Goal: Task Accomplishment & Management: Manage account settings

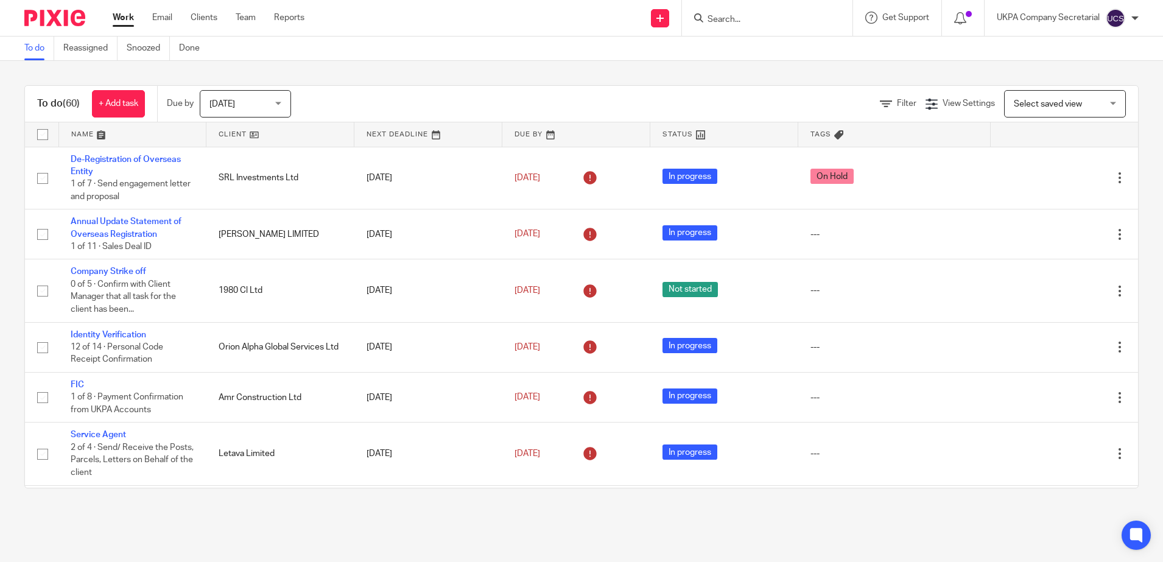
click at [723, 16] on input "Search" at bounding box center [761, 20] width 110 height 11
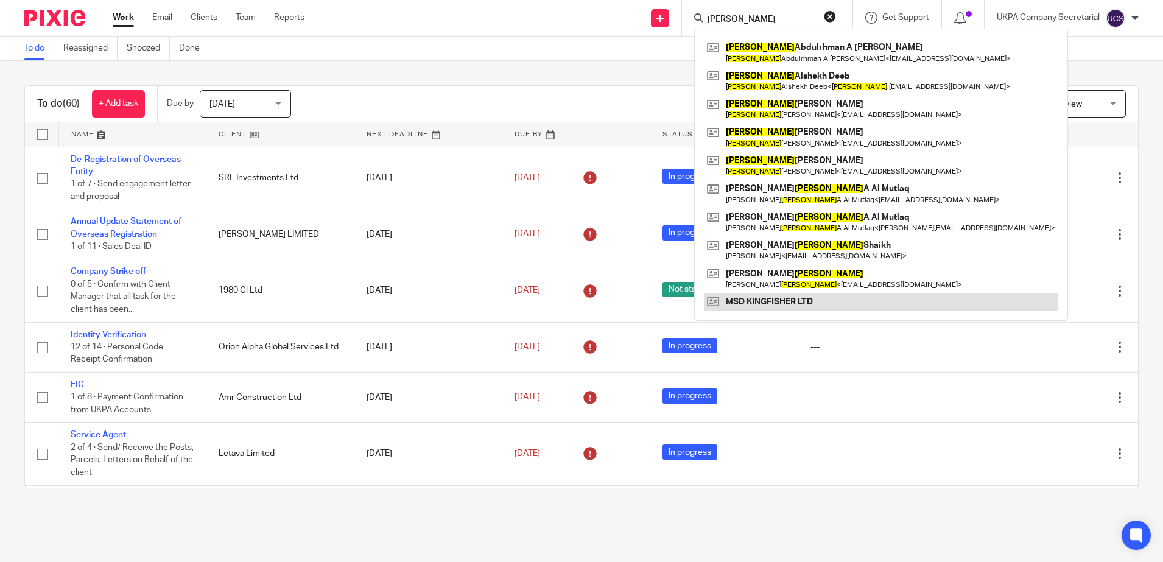
type input "mohammed"
click at [752, 306] on link at bounding box center [881, 302] width 354 height 18
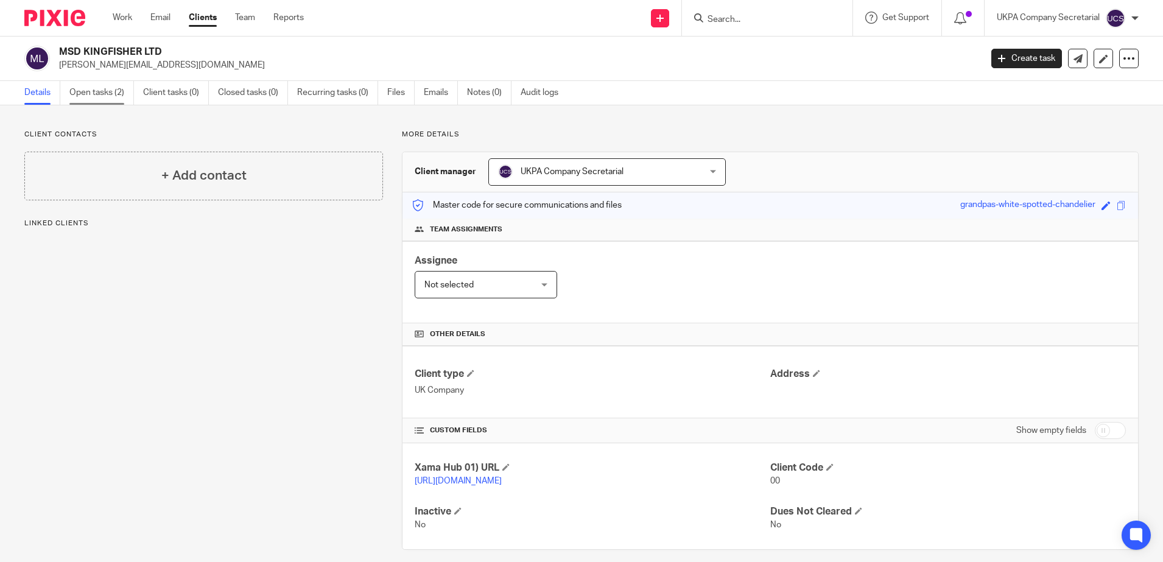
click at [114, 90] on link "Open tasks (2)" at bounding box center [101, 93] width 65 height 24
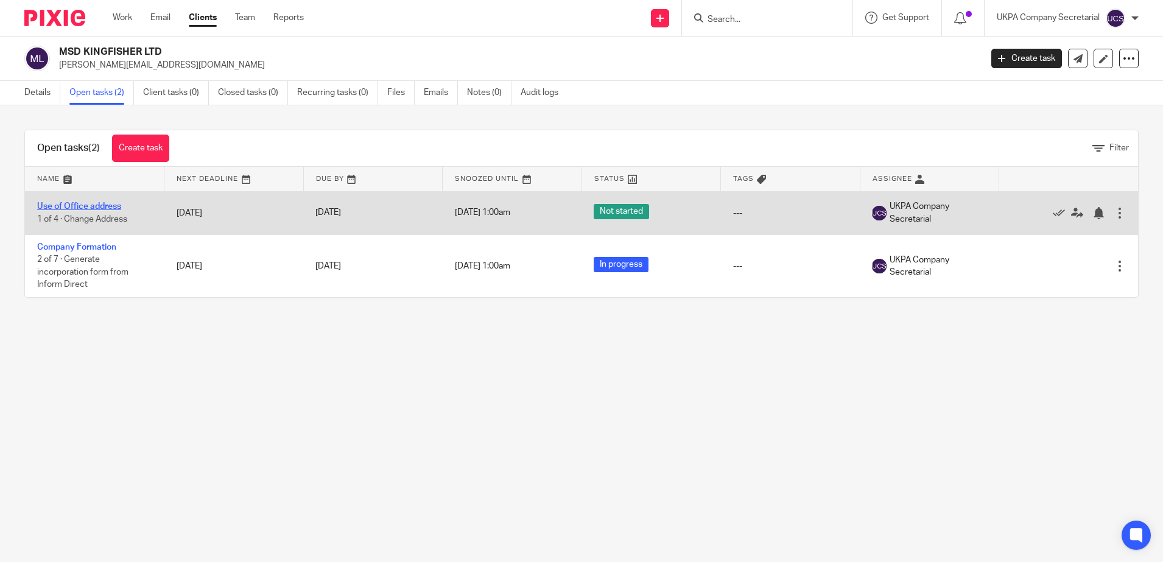
click at [100, 206] on link "Use of Office address" at bounding box center [79, 206] width 84 height 9
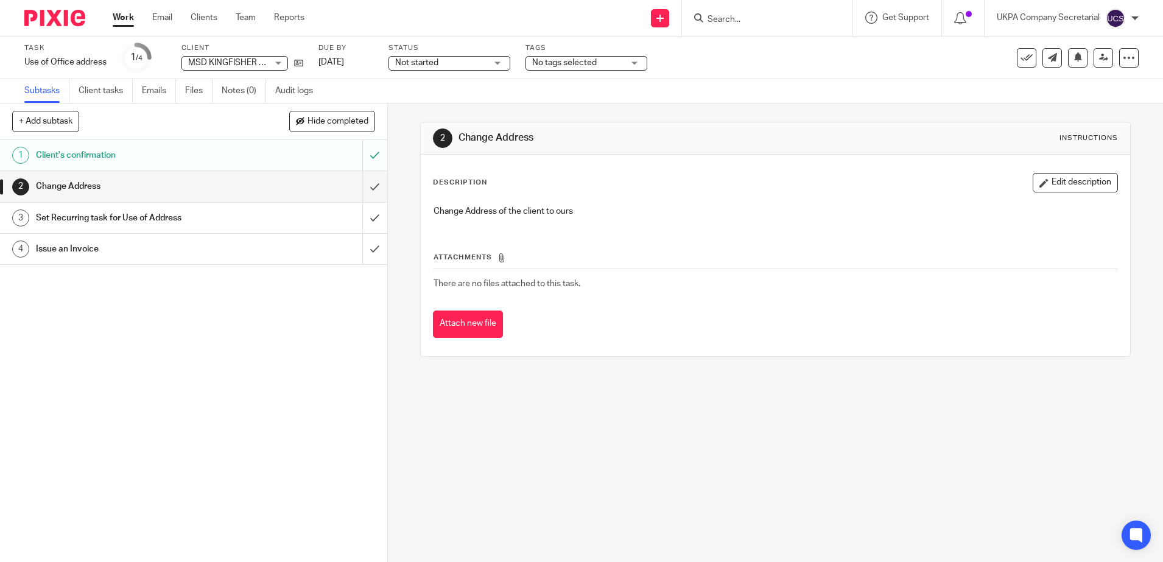
drag, startPoint x: 249, startPoint y: 58, endPoint x: 526, endPoint y: 359, distance: 408.9
click at [248, 59] on span "MSD KINGFISHER LTD" at bounding box center [231, 62] width 86 height 9
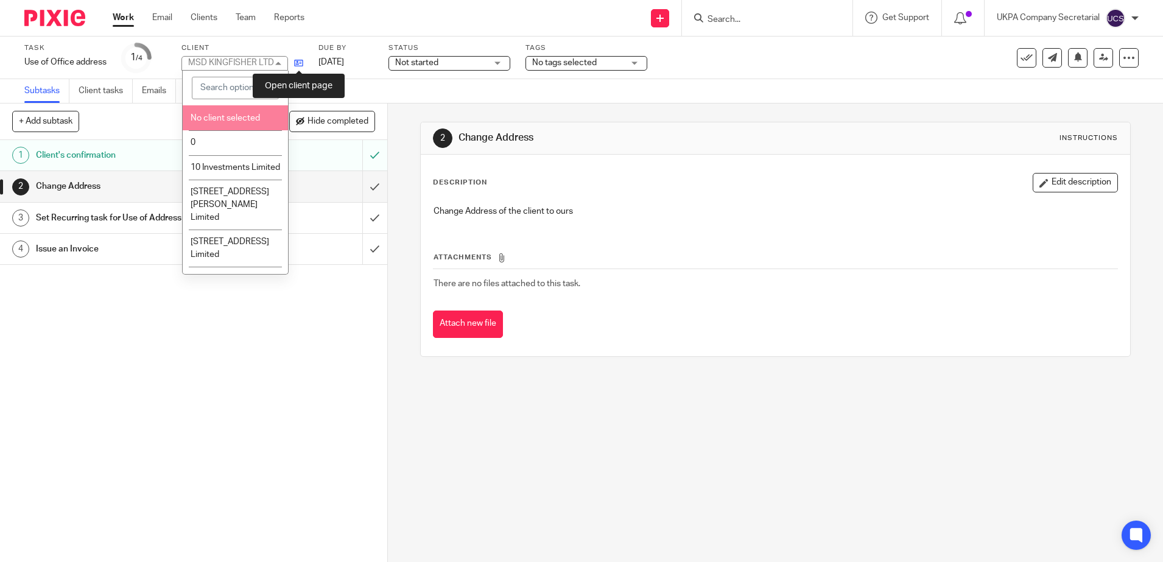
click at [300, 60] on icon at bounding box center [298, 62] width 9 height 9
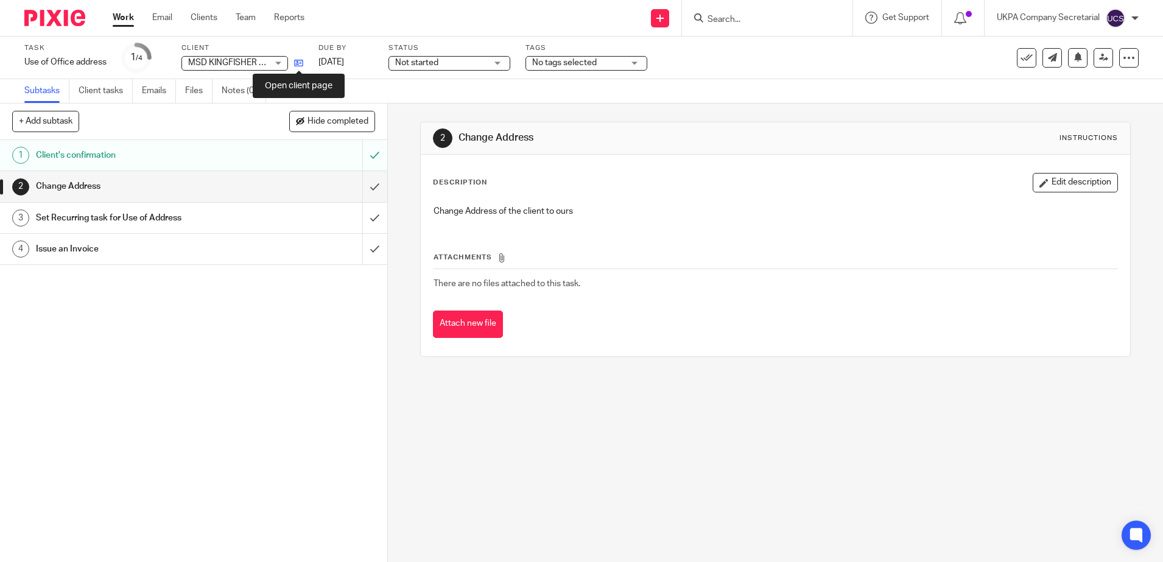
click at [303, 65] on icon at bounding box center [298, 62] width 9 height 9
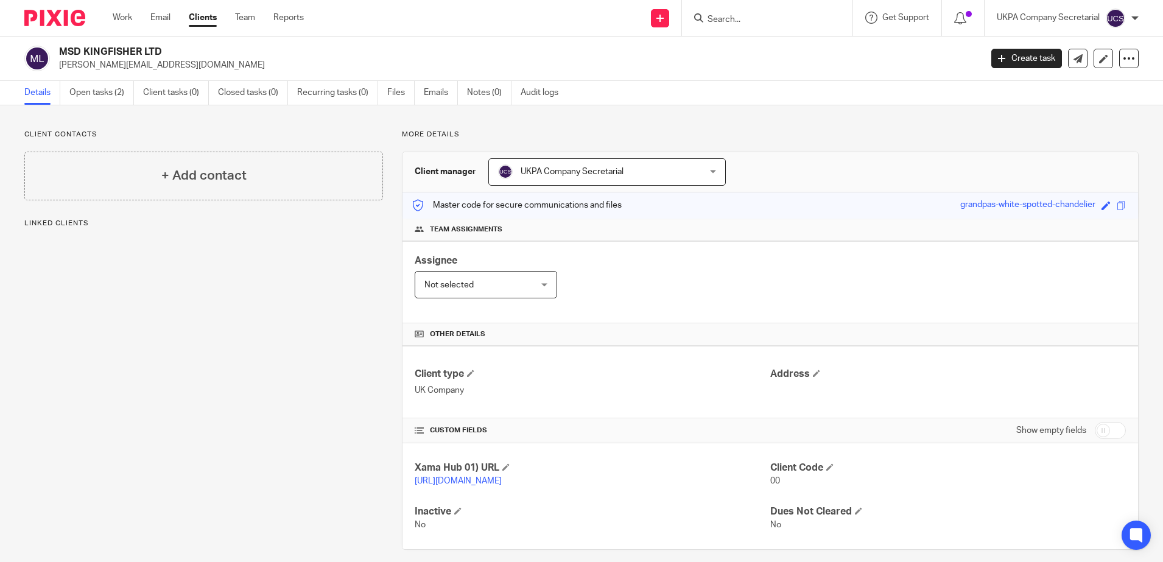
scroll to position [24, 0]
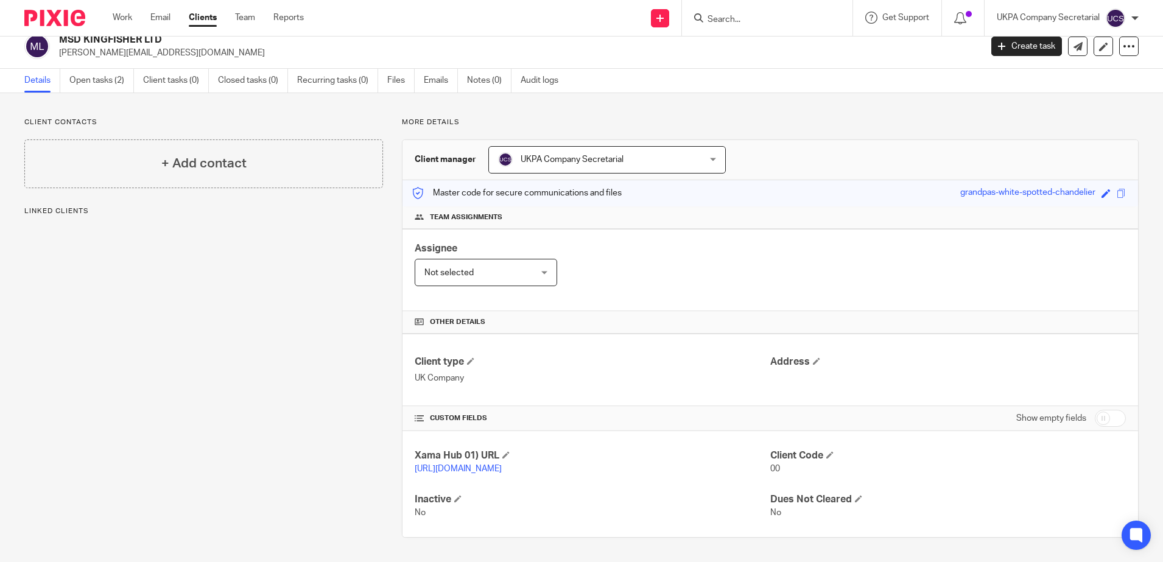
click at [1107, 410] on input "checkbox" at bounding box center [1110, 418] width 31 height 17
checkbox input "true"
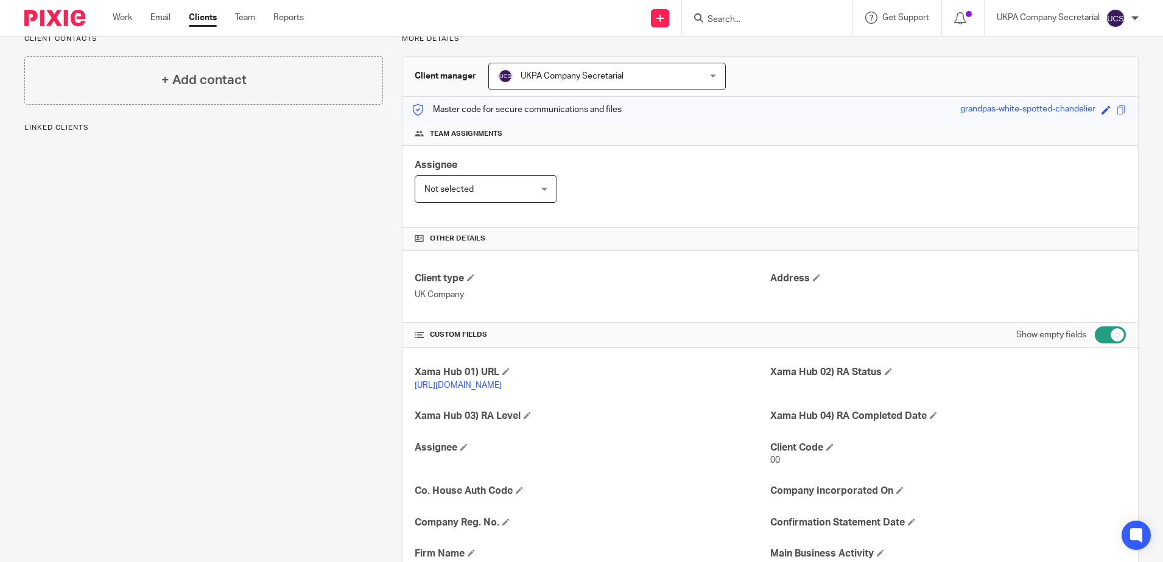
scroll to position [253, 0]
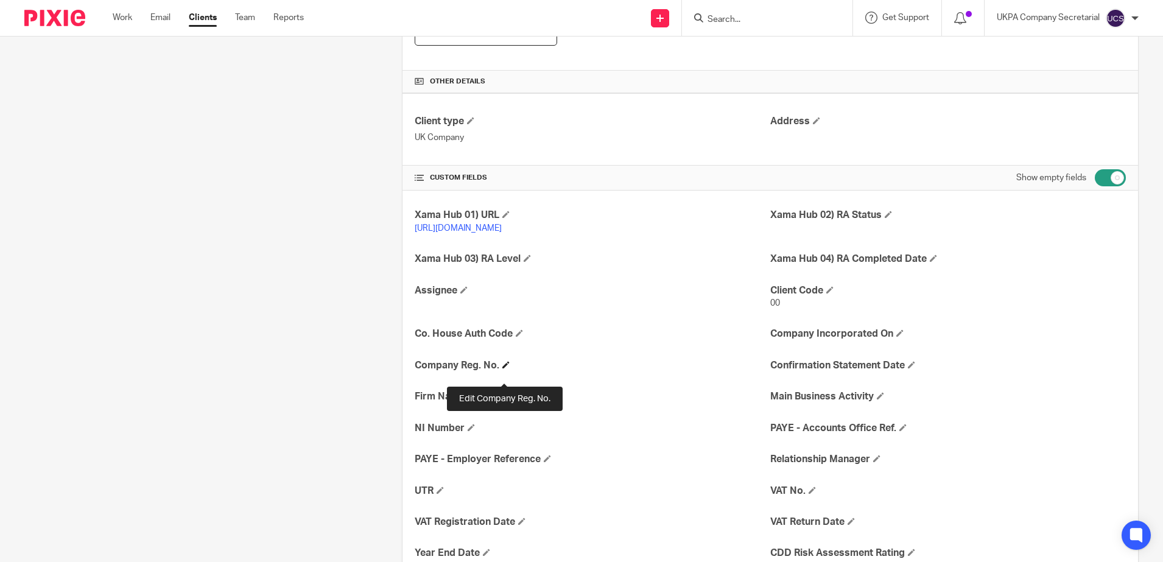
click at [502, 368] on span at bounding box center [505, 364] width 7 height 7
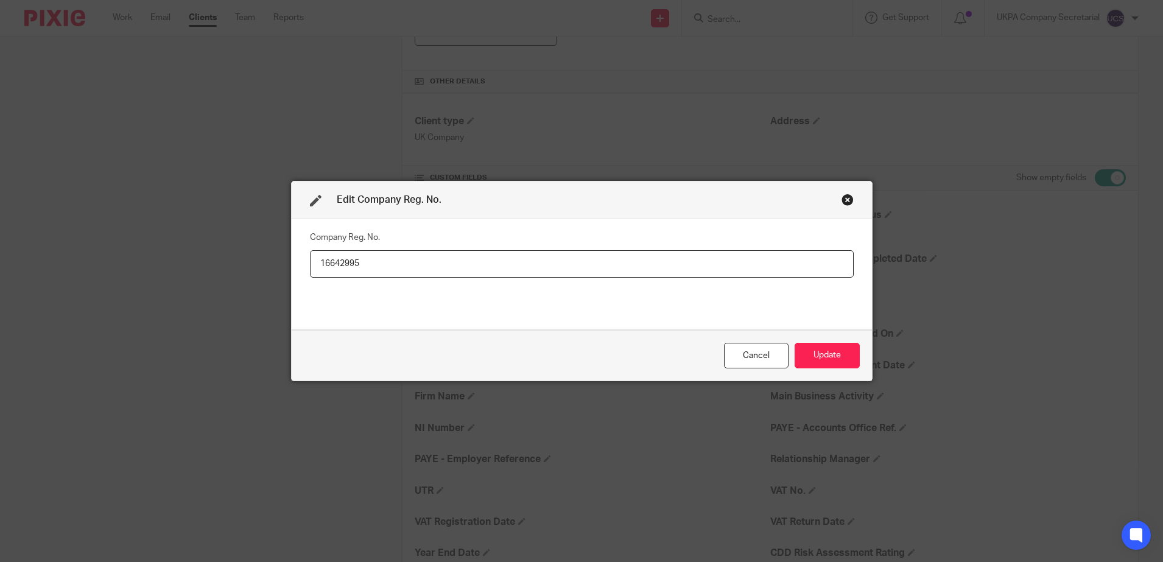
type input "16642995"
click at [824, 353] on button "Update" at bounding box center [827, 356] width 65 height 26
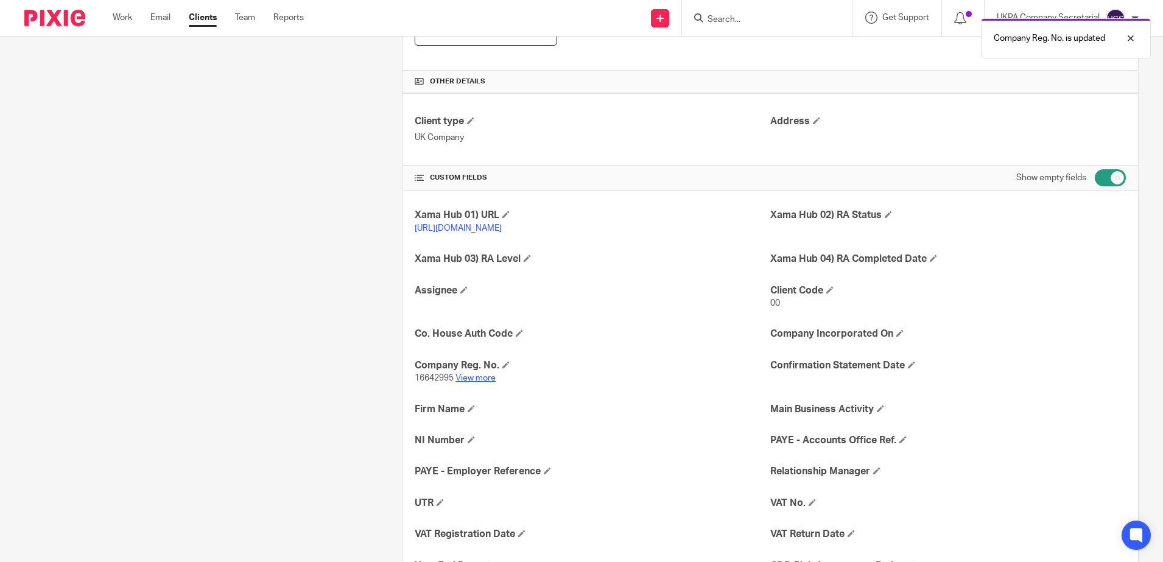
click at [464, 382] on link "View more" at bounding box center [475, 378] width 40 height 9
click at [894, 340] on h4 "Company Incorporated On" at bounding box center [948, 334] width 356 height 13
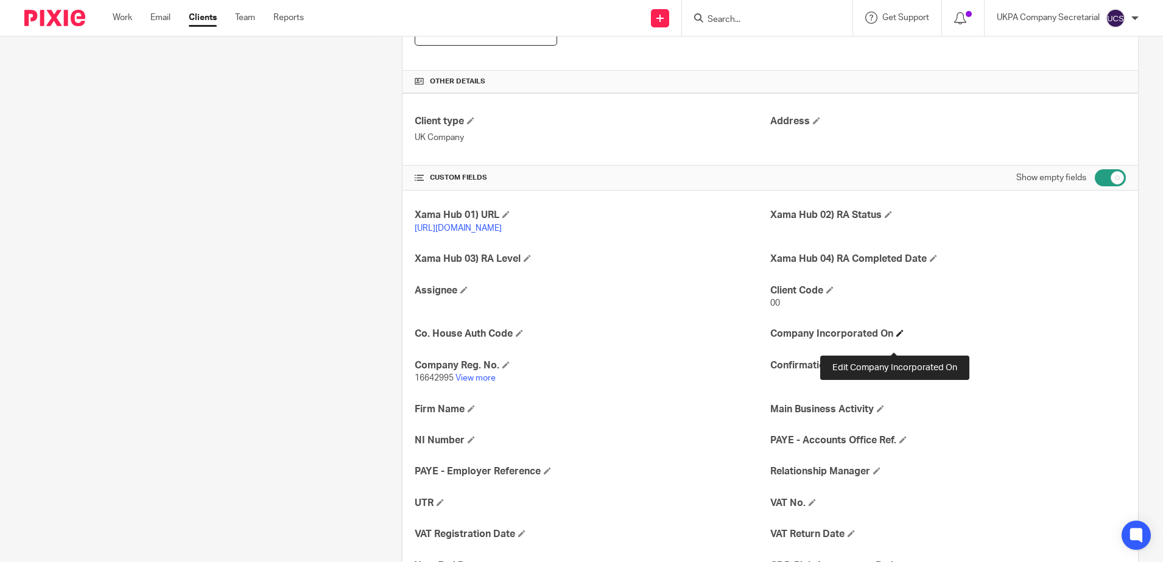
click at [897, 337] on span at bounding box center [899, 332] width 7 height 7
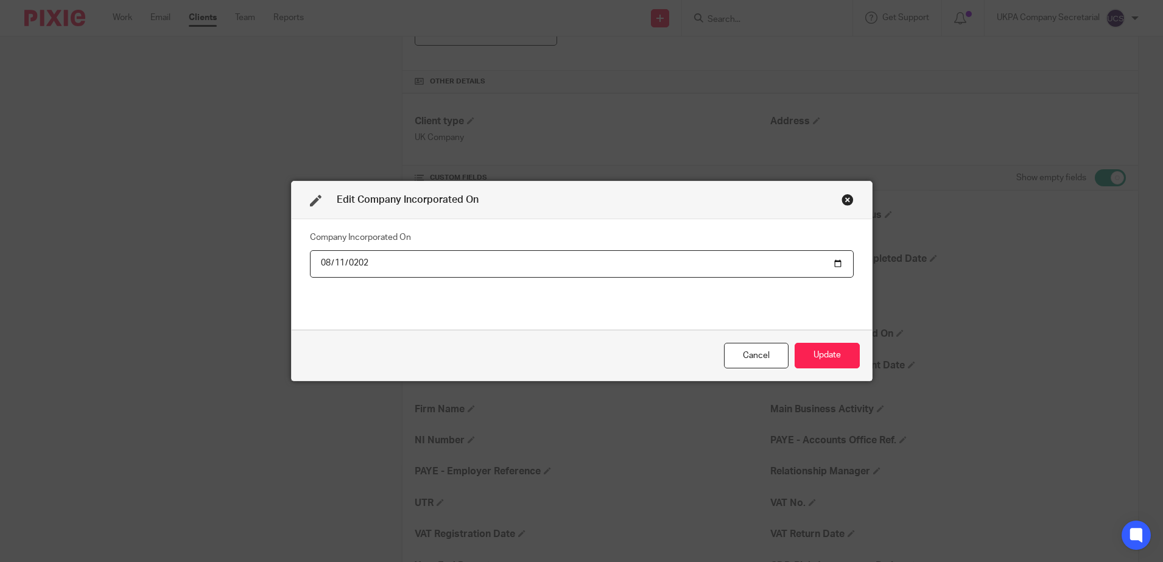
type input "2025-08-11"
click at [826, 359] on button "Update" at bounding box center [827, 356] width 65 height 26
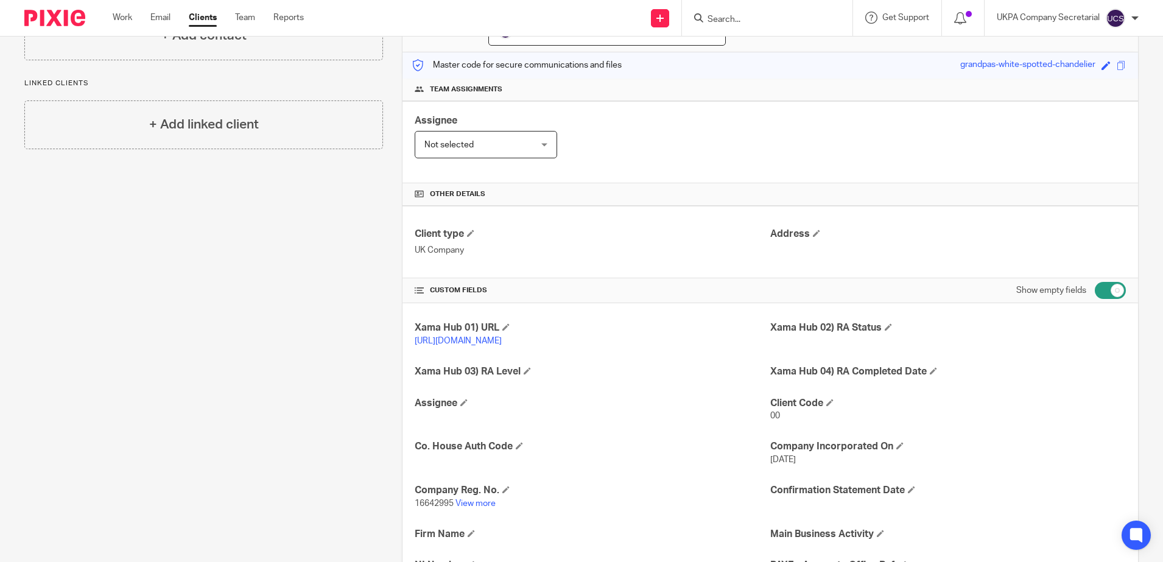
scroll to position [228, 0]
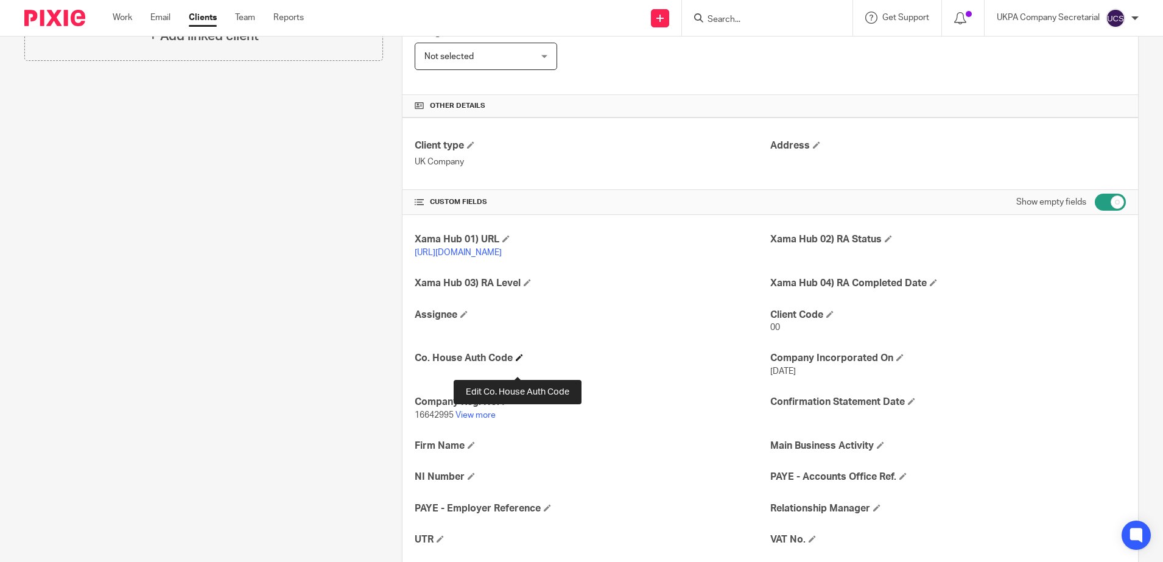
click at [517, 361] on span at bounding box center [519, 357] width 7 height 7
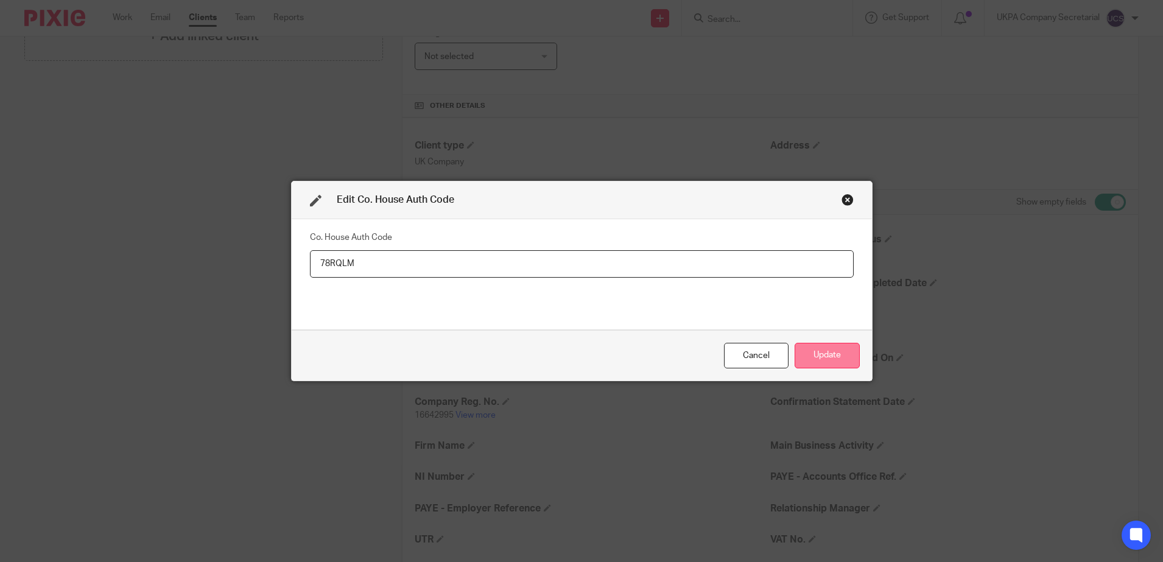
type input "78RQLM"
click at [812, 356] on button "Update" at bounding box center [827, 356] width 65 height 26
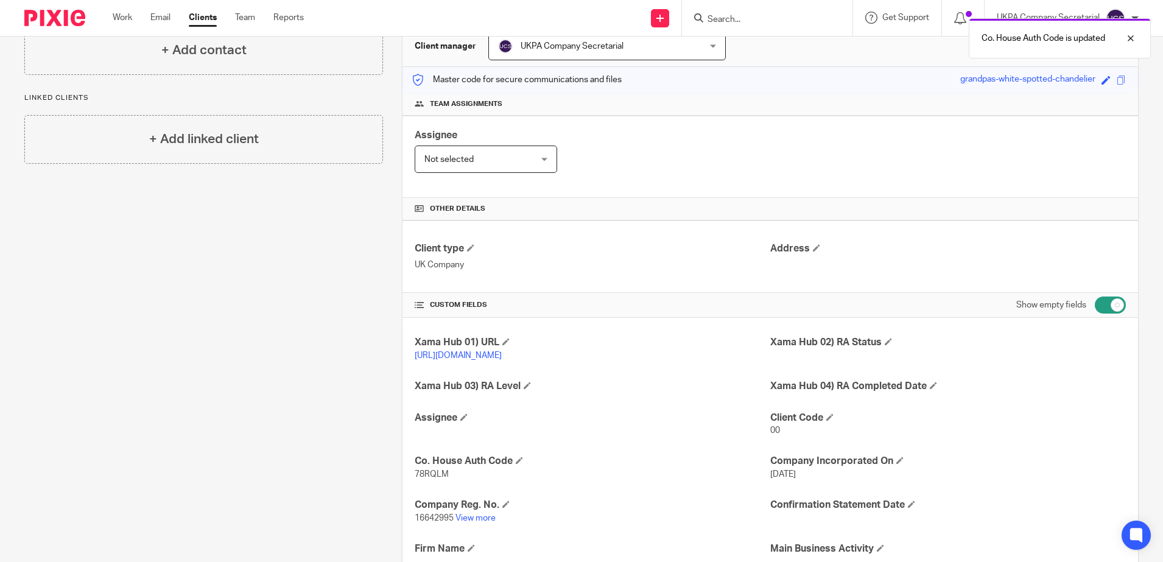
scroll to position [0, 0]
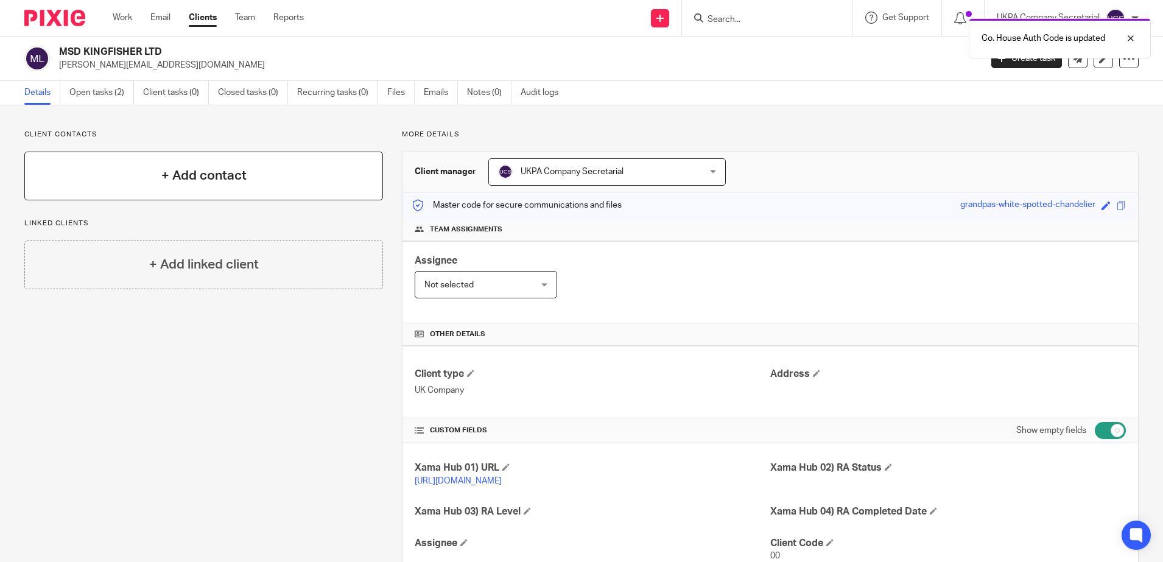
click at [195, 181] on h4 "+ Add contact" at bounding box center [203, 175] width 85 height 19
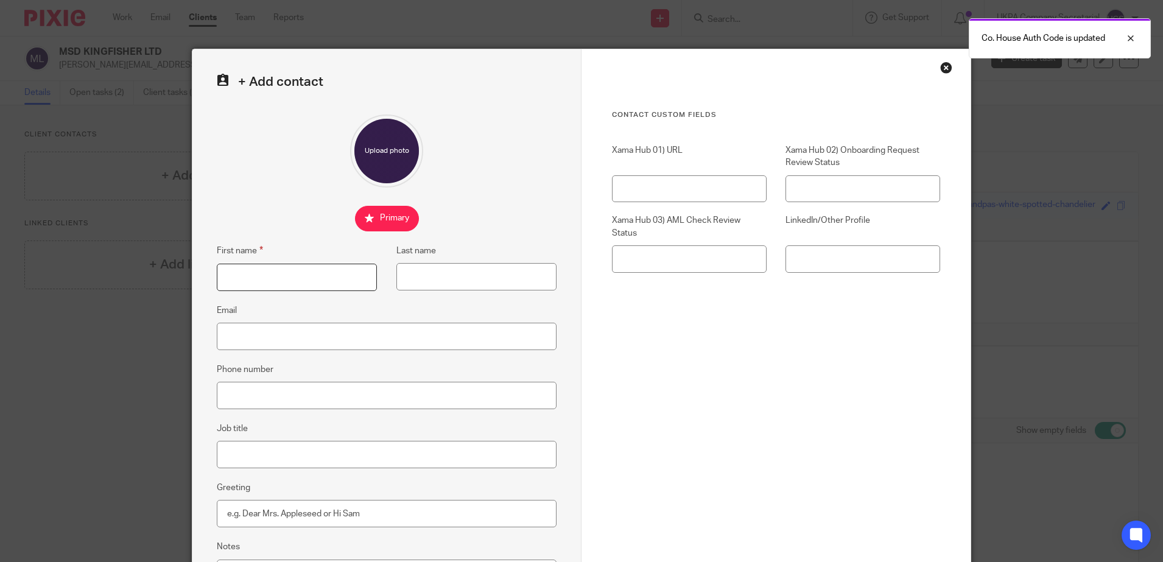
click at [248, 277] on input "First name" at bounding box center [297, 277] width 160 height 27
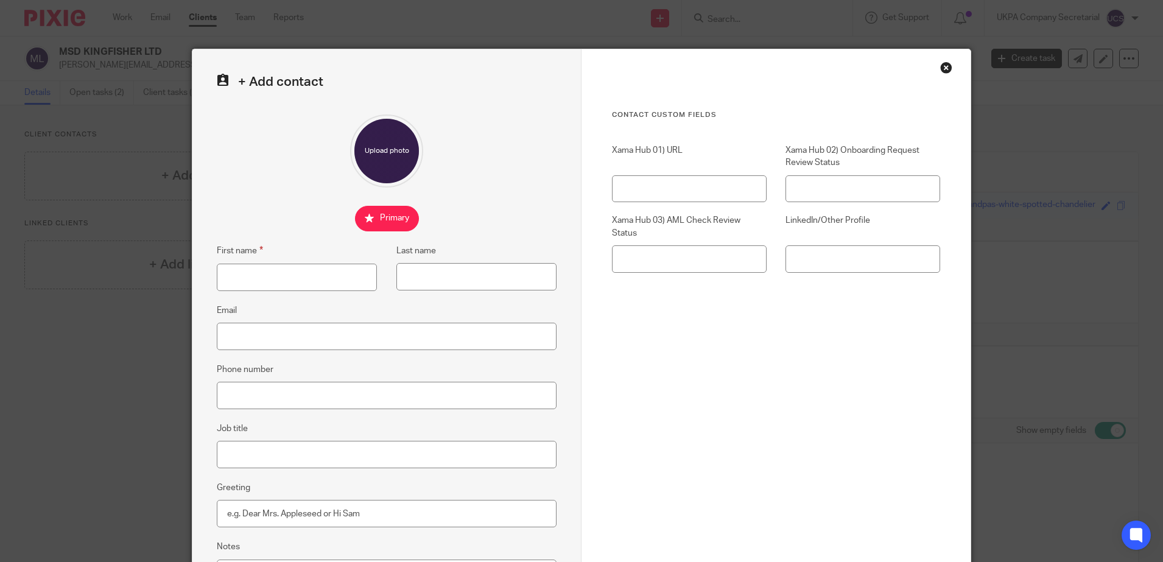
click at [637, 346] on div "Contact Custom fields Xama Hub 01) URL Xama Hub 02) Onboarding Request Review S…" at bounding box center [776, 272] width 328 height 324
click at [941, 68] on div "Close this dialog window" at bounding box center [946, 67] width 12 height 12
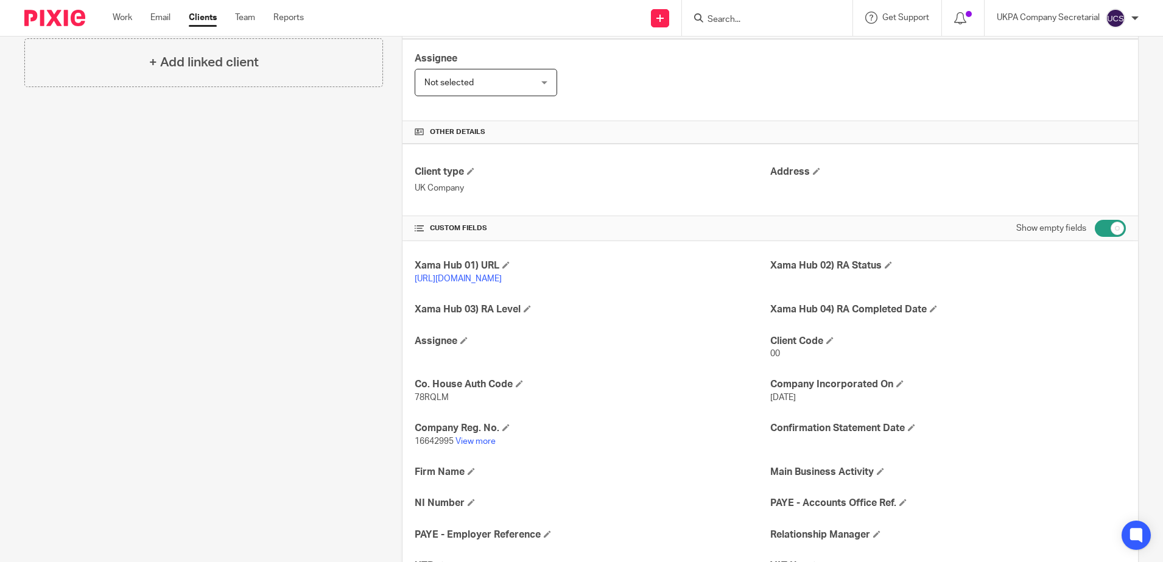
scroll to position [12, 0]
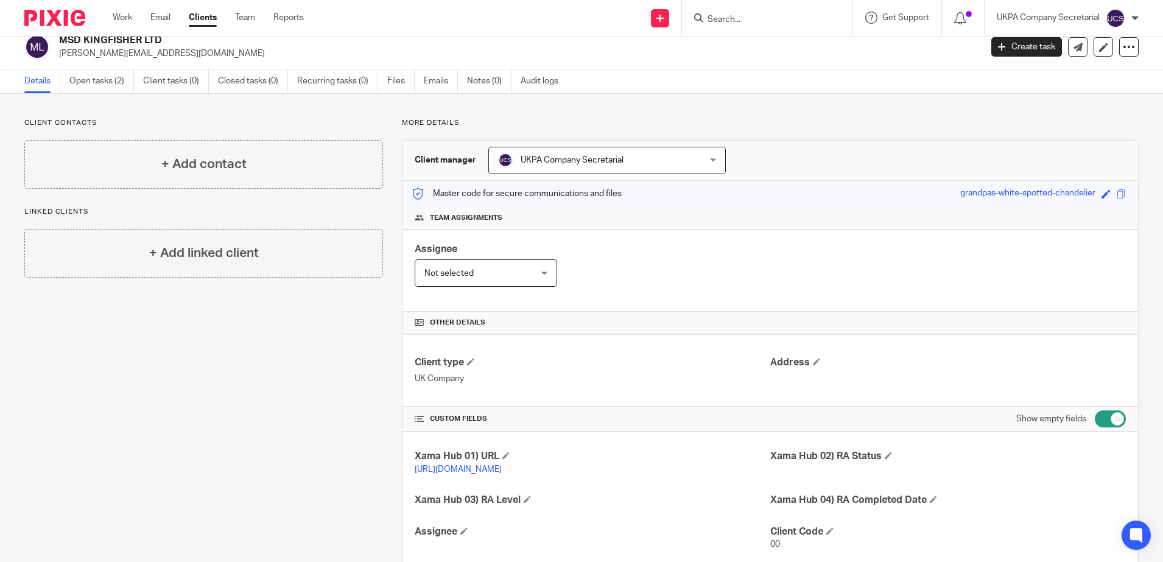
click at [539, 273] on div "Not selected Not selected" at bounding box center [486, 272] width 142 height 27
click at [749, 276] on div "Assignee Not selected Not selected Not selected Aarshika Awale Aayush Niraula A…" at bounding box center [769, 271] width 735 height 82
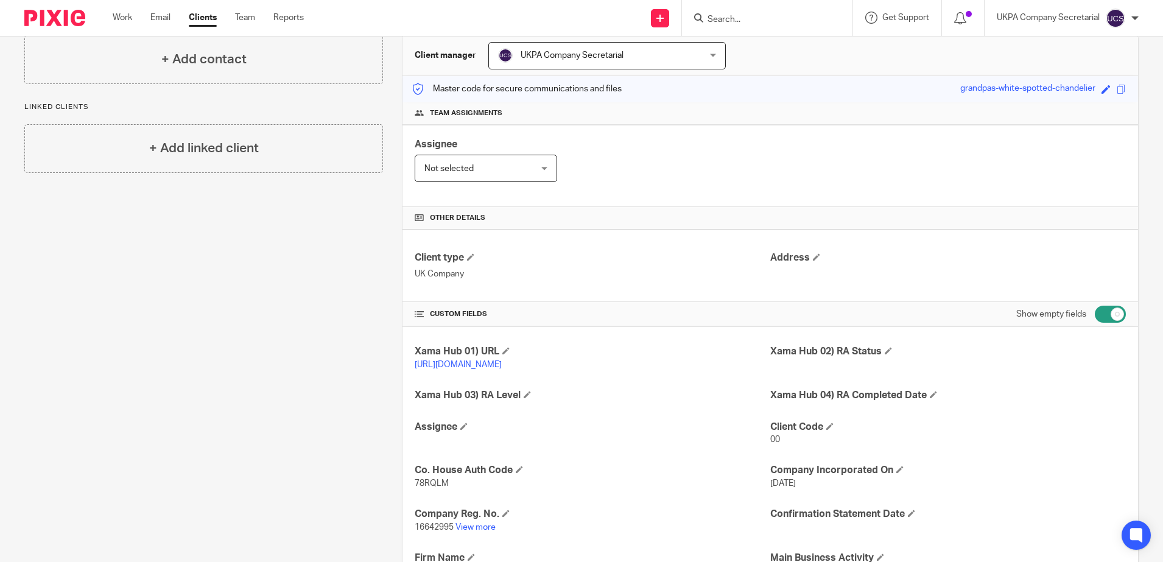
scroll to position [88, 0]
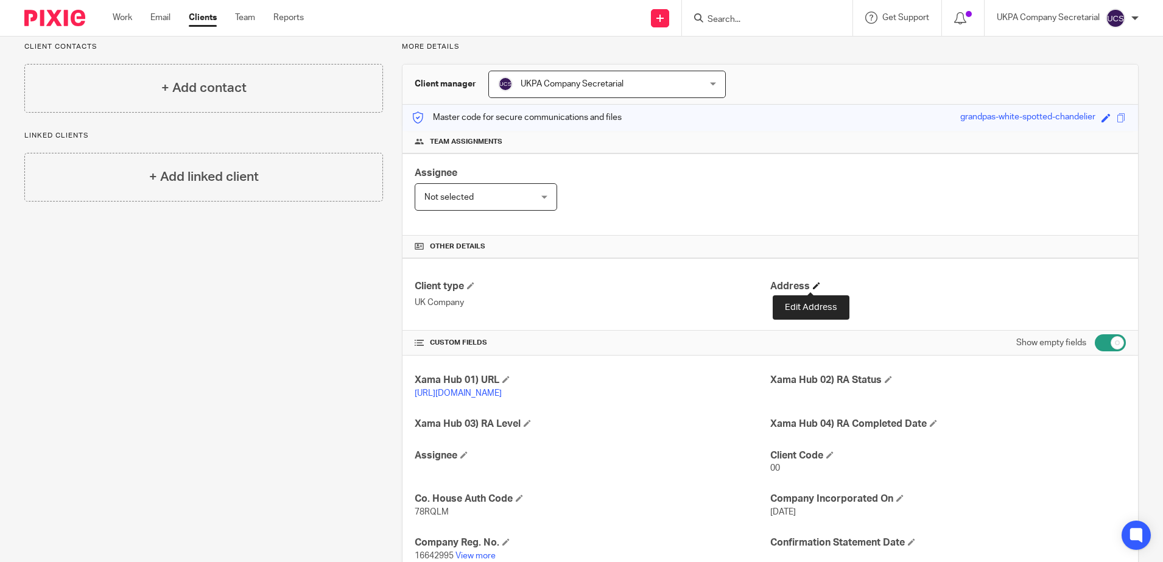
click at [813, 284] on span at bounding box center [816, 285] width 7 height 7
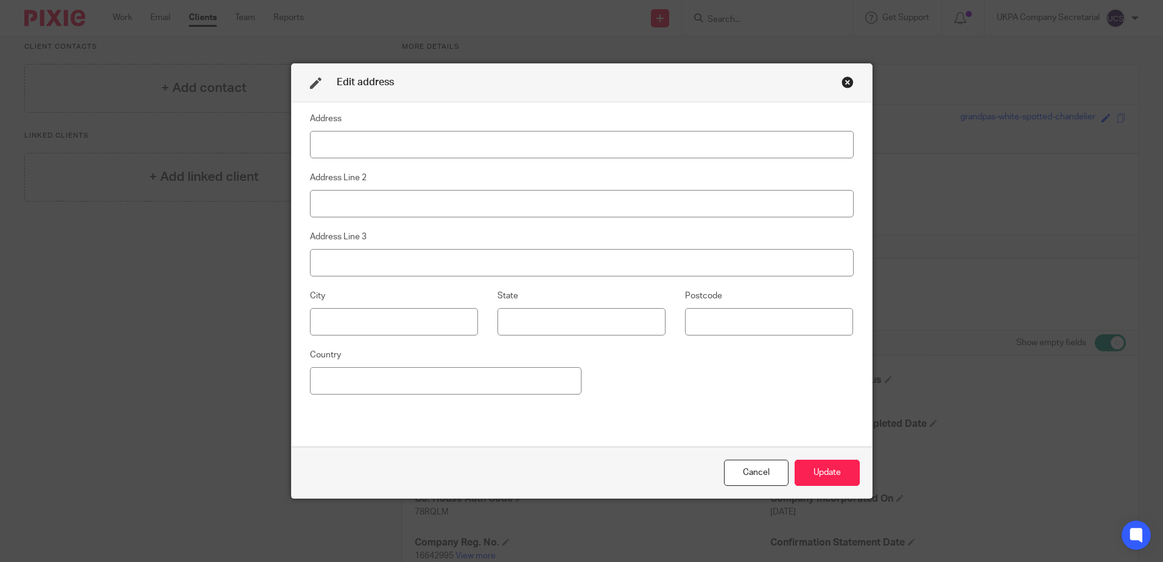
click at [842, 84] on div "Close this dialog window" at bounding box center [847, 82] width 12 height 12
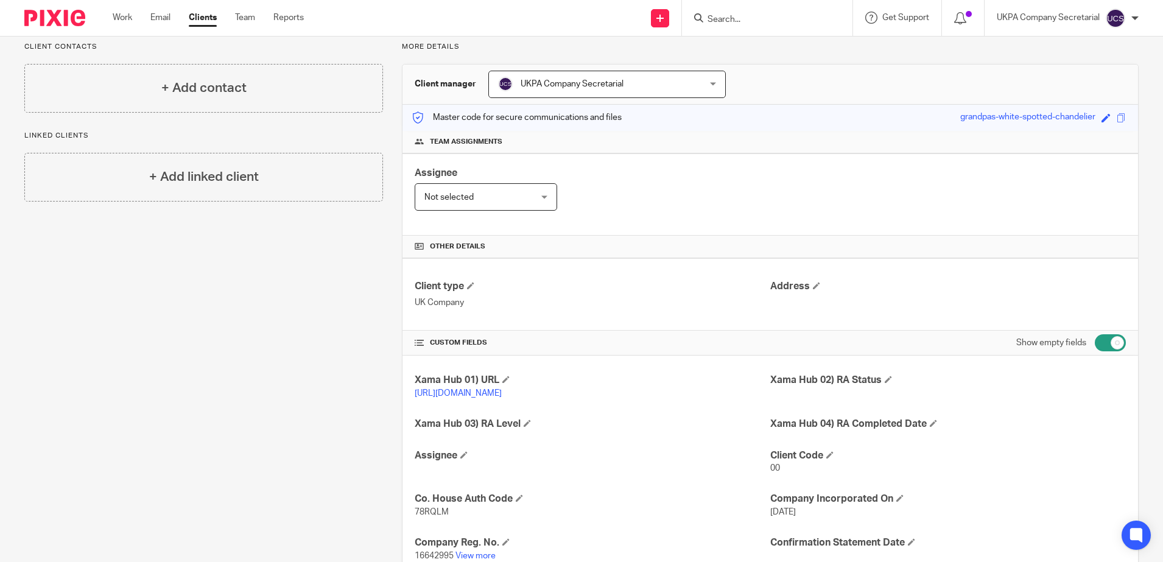
scroll to position [12, 0]
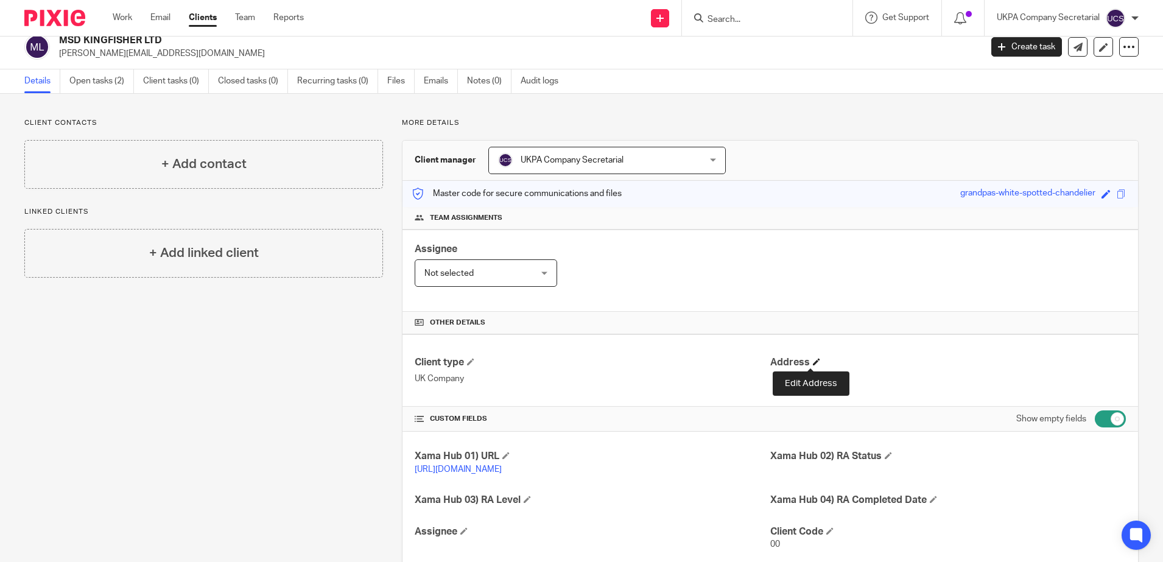
click at [813, 360] on span at bounding box center [816, 361] width 7 height 7
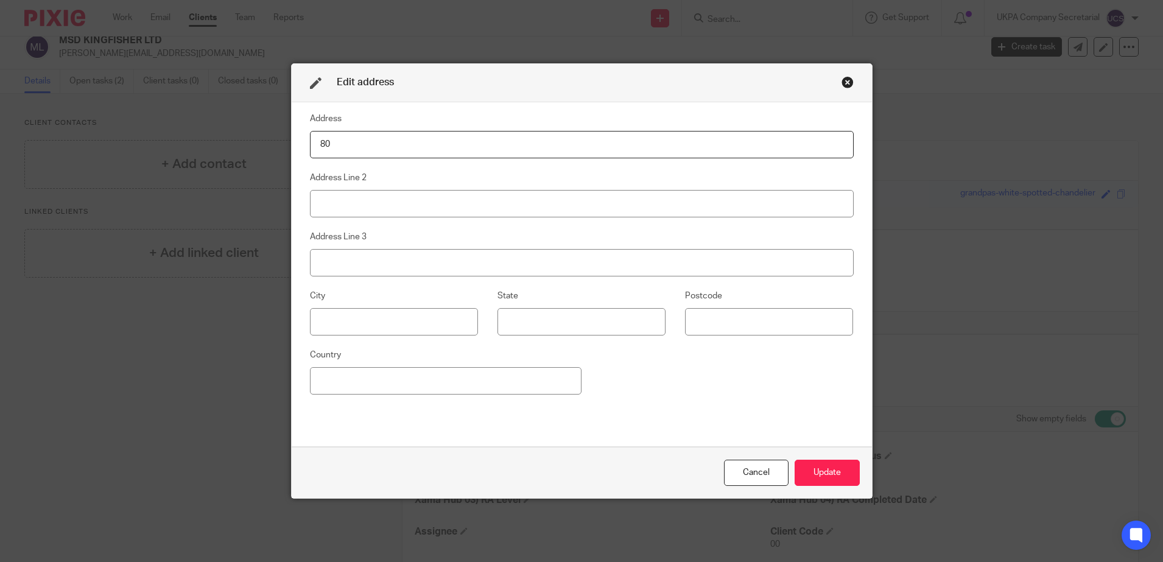
type input "809 Salisbury House 29 Finsbury Circus"
type input "London"
type input "EC2M 7AQ"
type input "United Kingdom"
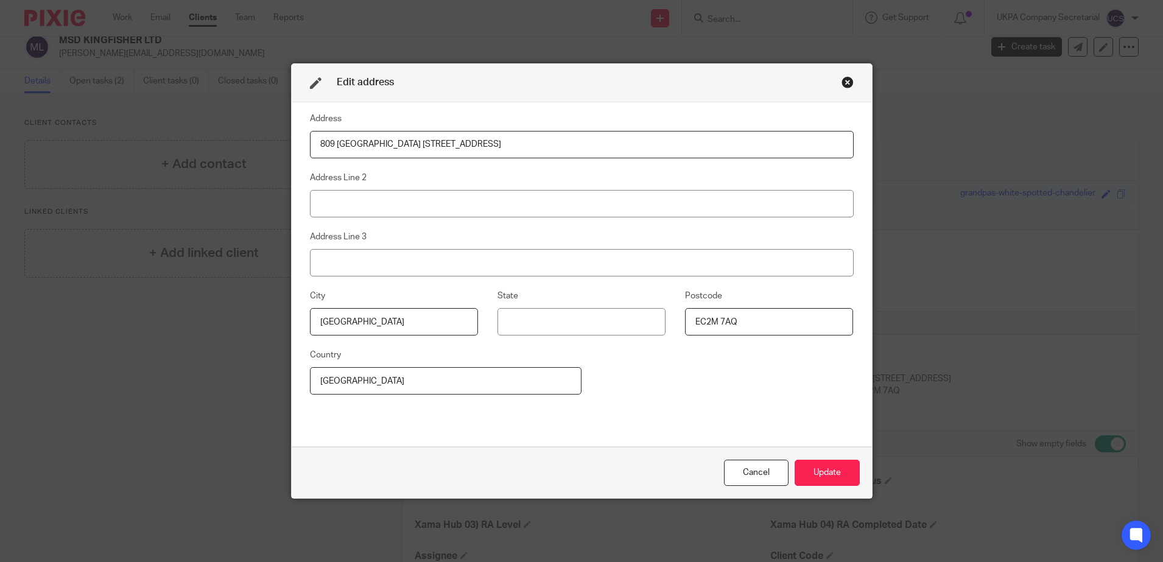
drag, startPoint x: 396, startPoint y: 142, endPoint x: 485, endPoint y: 136, distance: 89.7
click at [485, 136] on input "809 Salisbury House 29 Finsbury Circus" at bounding box center [582, 144] width 544 height 27
type input "809 Salisbury House"
click at [334, 198] on input at bounding box center [582, 203] width 544 height 27
paste input "29 Finsbury Circus"
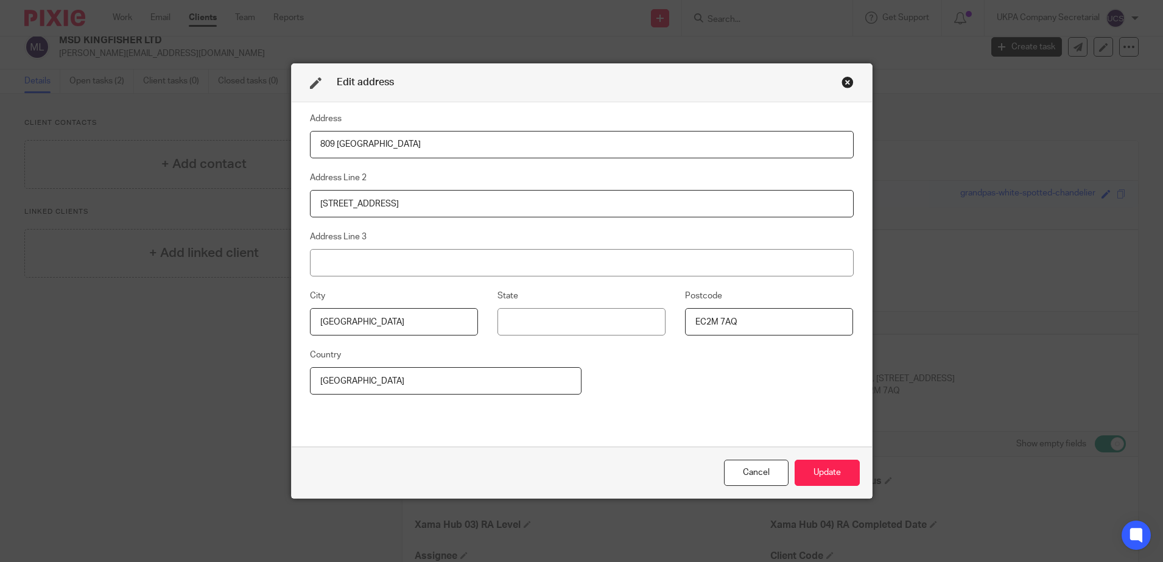
type input "29 Finsbury Circus"
click at [439, 432] on div "Address 809 Salisbury House Address Line 2 29 Finsbury Circus Address Line 3 Ci…" at bounding box center [582, 274] width 544 height 326
click at [526, 322] on input at bounding box center [581, 321] width 169 height 27
click at [827, 472] on button "Update" at bounding box center [827, 473] width 65 height 26
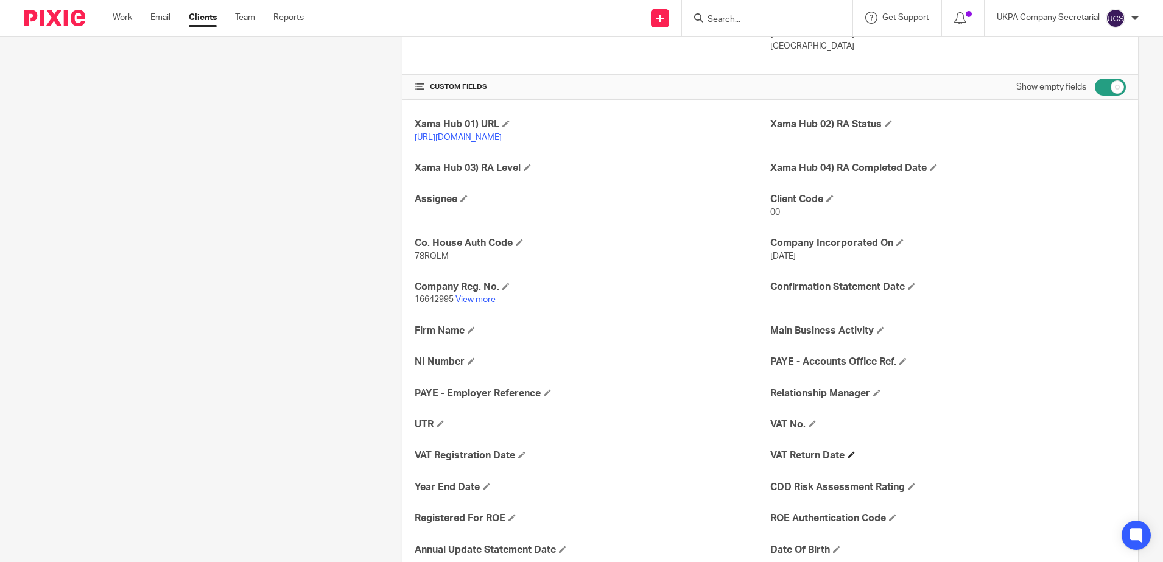
scroll to position [392, 0]
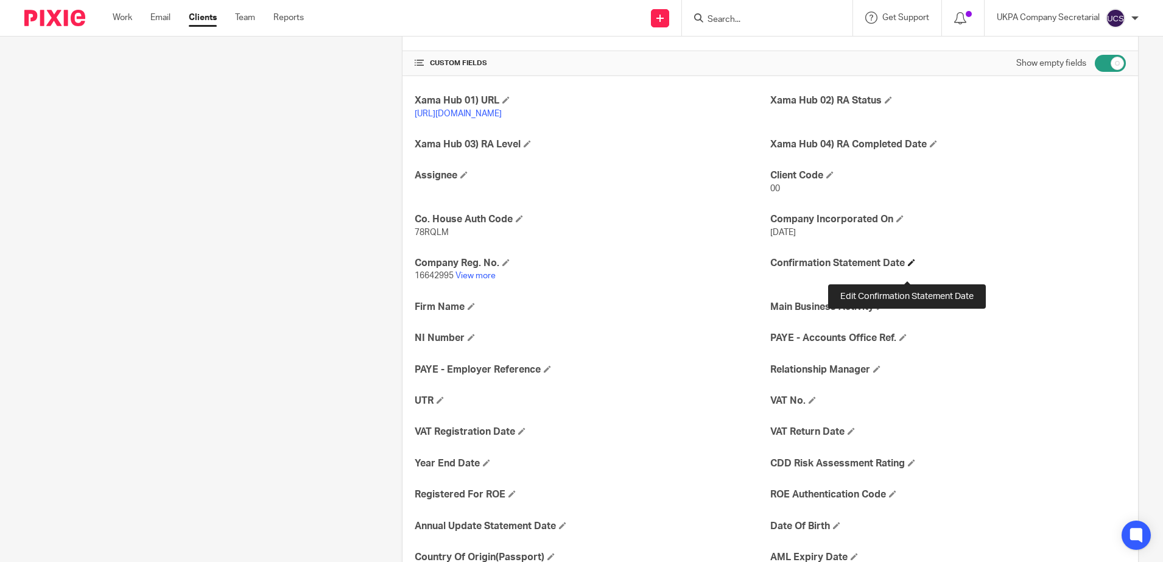
click at [910, 266] on span at bounding box center [911, 262] width 7 height 7
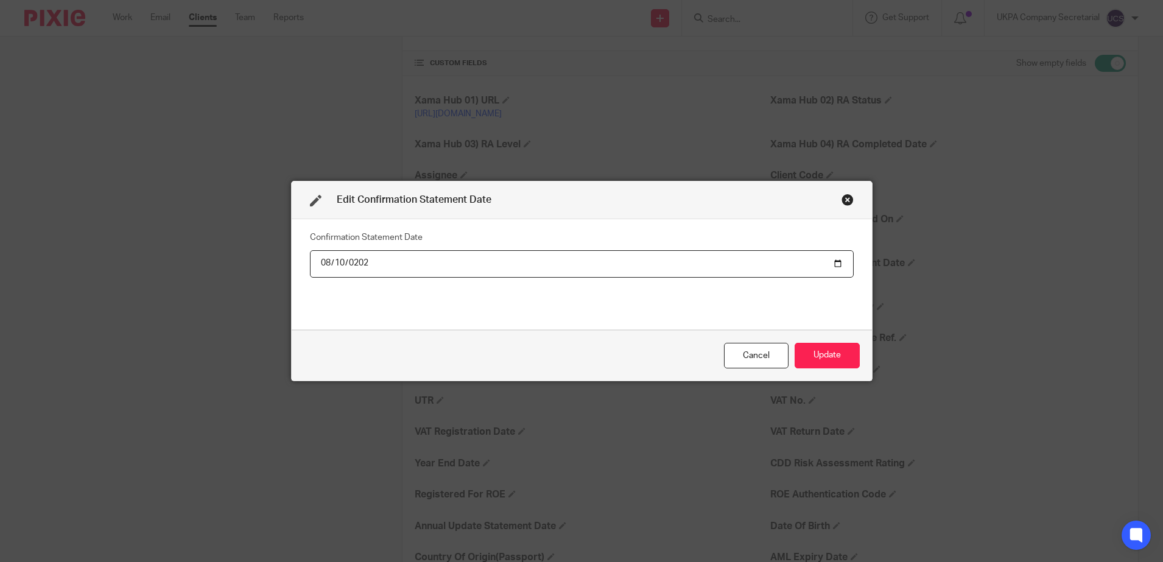
type input "2026-08-10"
click at [812, 357] on button "Update" at bounding box center [827, 356] width 65 height 26
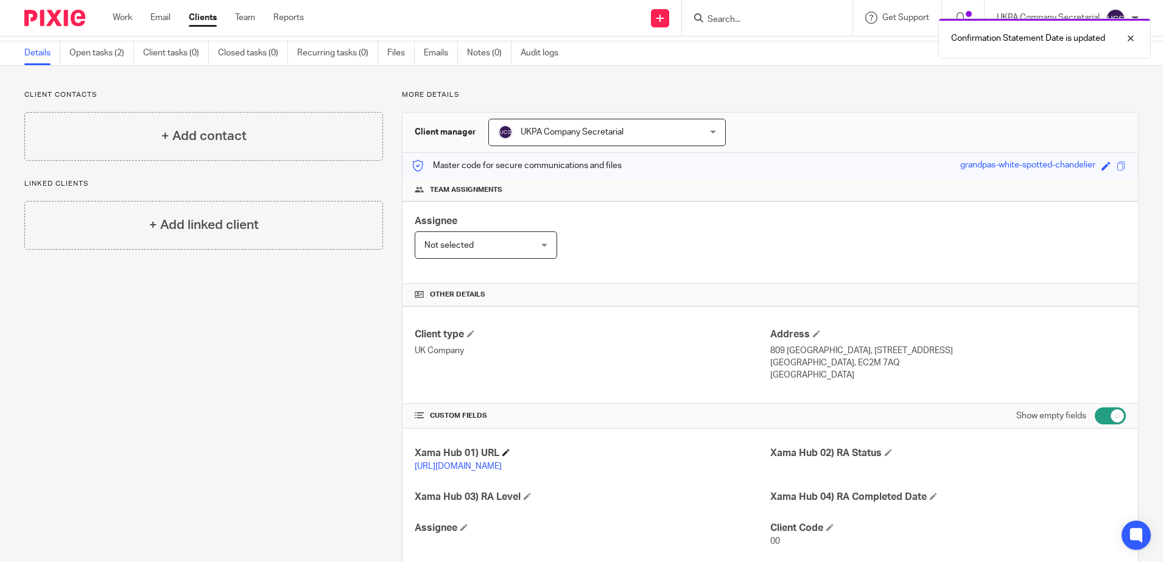
scroll to position [0, 0]
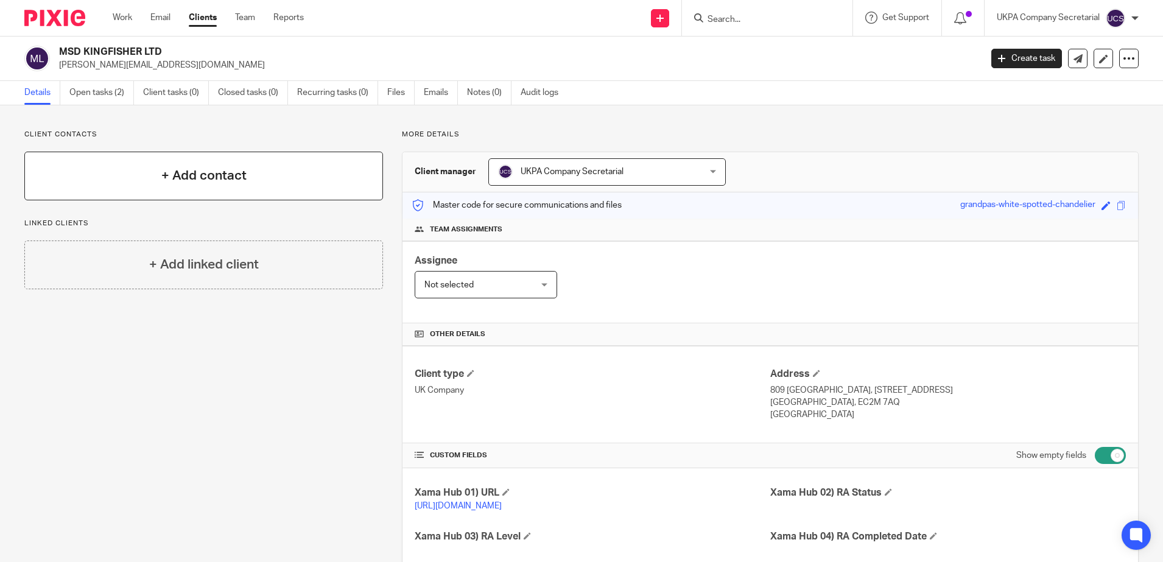
click at [233, 175] on h4 "+ Add contact" at bounding box center [203, 175] width 85 height 19
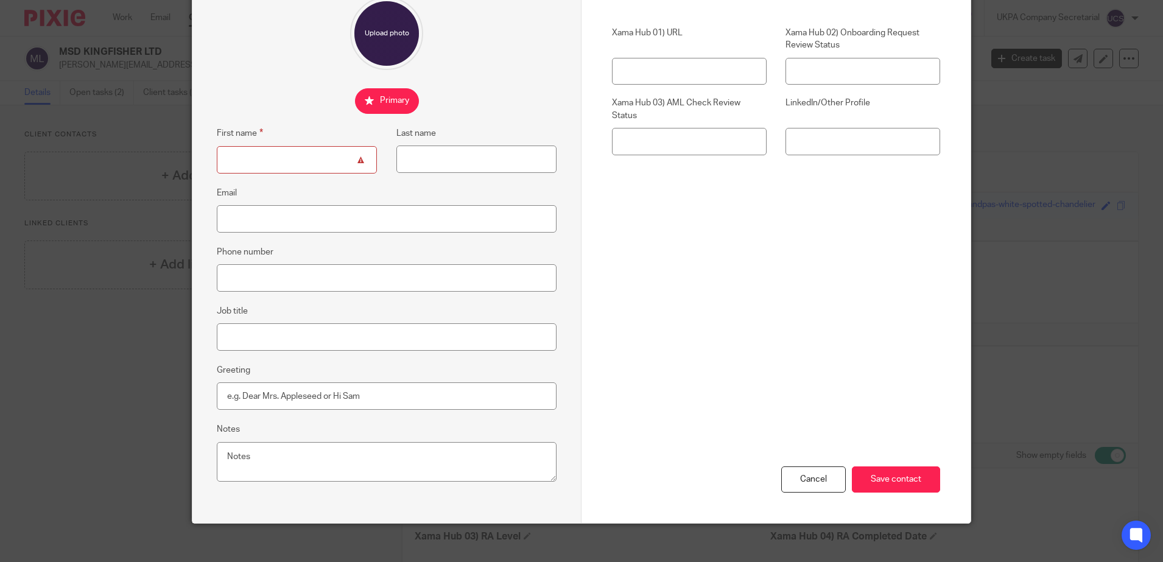
scroll to position [128, 0]
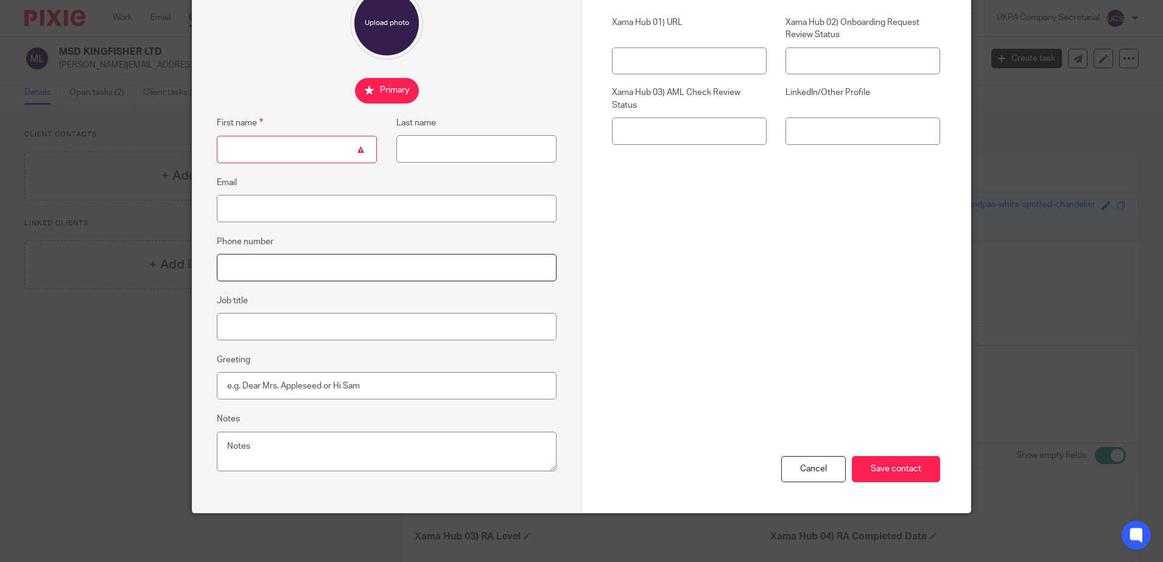
click at [238, 265] on input "Phone number" at bounding box center [387, 267] width 340 height 27
paste input "07377685968"
type input "07377685968"
click at [254, 149] on input "First name" at bounding box center [297, 149] width 160 height 27
type input "Savita"
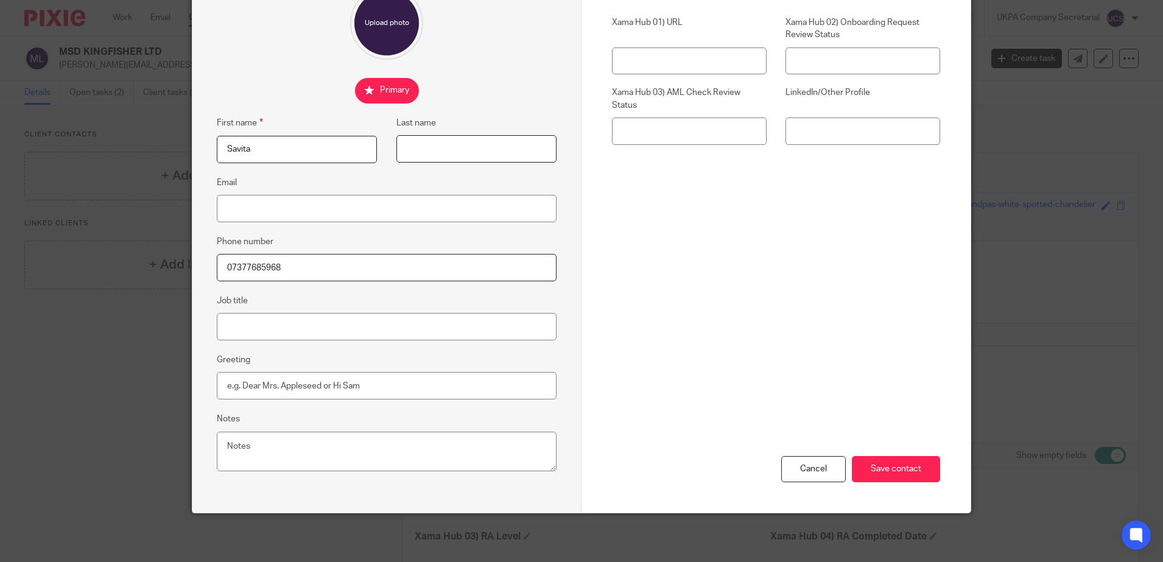
type input "agrawal"
type input "savita@ukpa.co.uk"
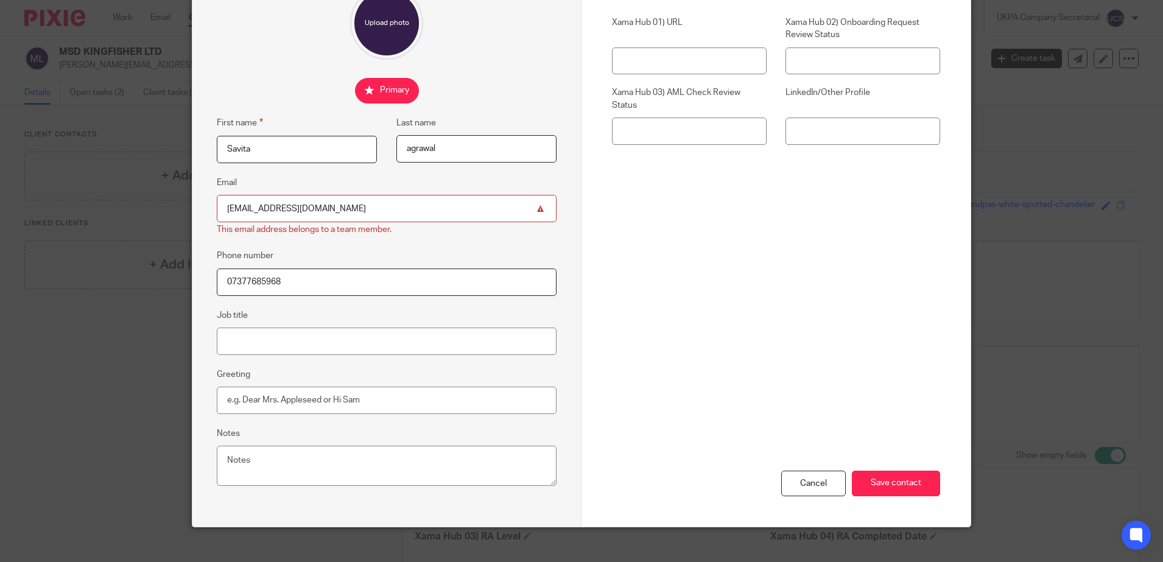
click at [300, 145] on input "Savita" at bounding box center [297, 149] width 160 height 27
click at [217, 136] on div at bounding box center [217, 136] width 0 height 0
type input "S"
type input "Mohammed"
drag, startPoint x: 451, startPoint y: 150, endPoint x: 381, endPoint y: 150, distance: 70.6
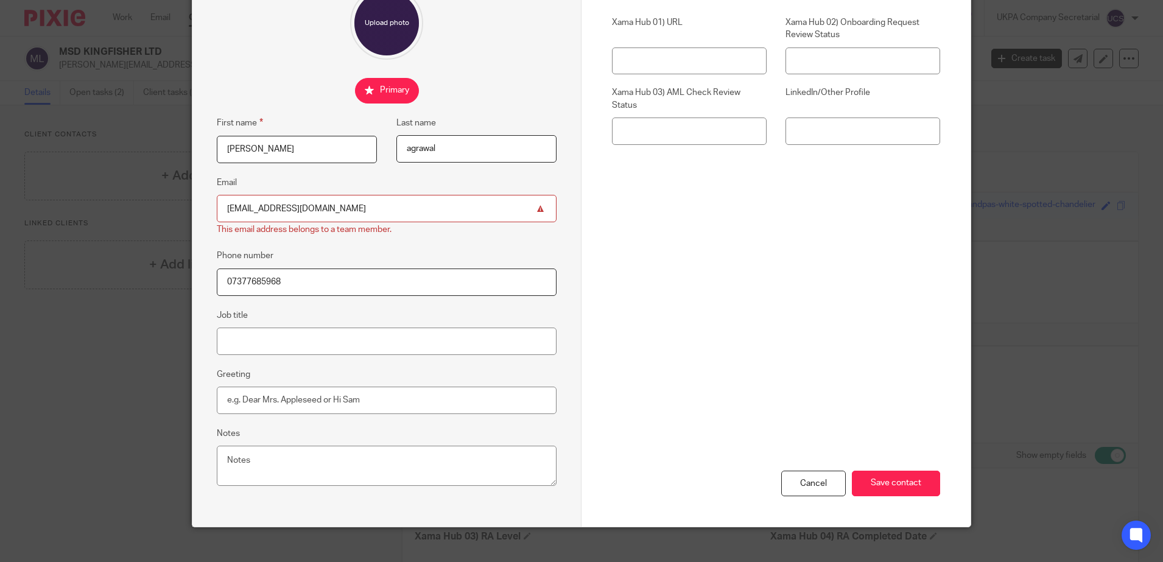
click at [381, 150] on fieldset "Last name agrawal" at bounding box center [467, 139] width 180 height 47
type input "Alshekh Deeb"
paste input "mohammed.alshekhdeeb@gmail.com -"
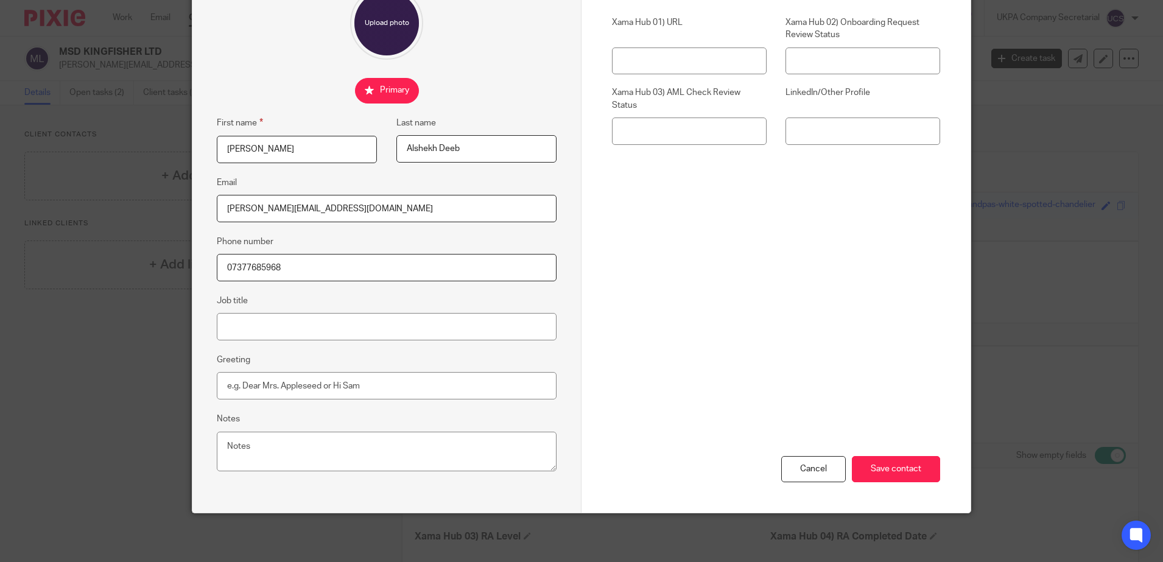
type input "mohammed.alshekhdeeb@gmail.com"
click at [763, 363] on div "Cancel Save contact" at bounding box center [776, 410] width 328 height 206
click at [883, 474] on input "Save contact" at bounding box center [896, 469] width 88 height 26
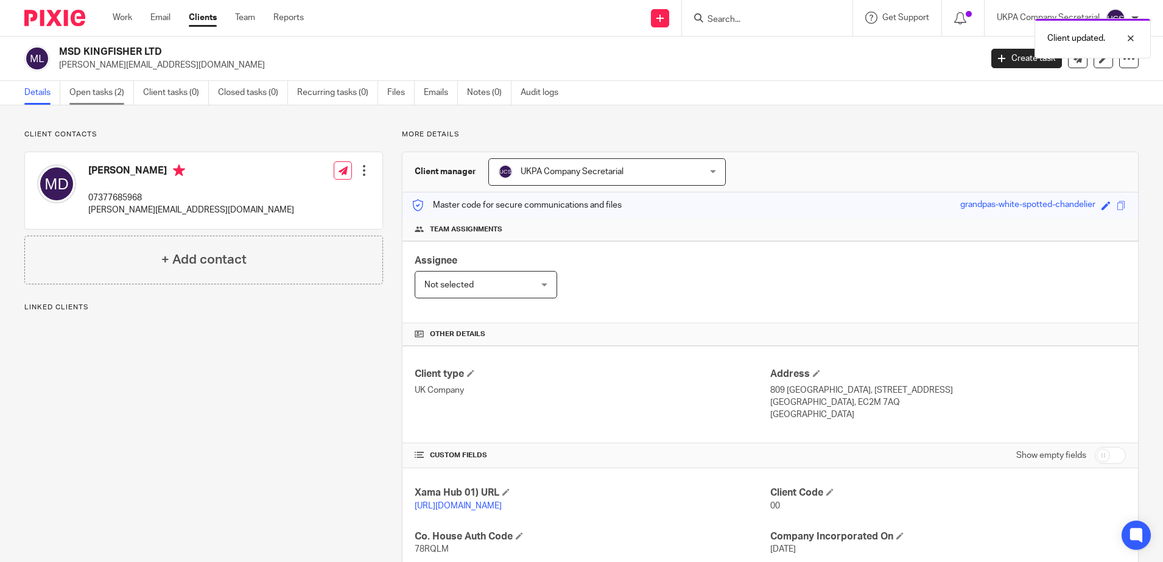
click at [108, 96] on link "Open tasks (2)" at bounding box center [101, 93] width 65 height 24
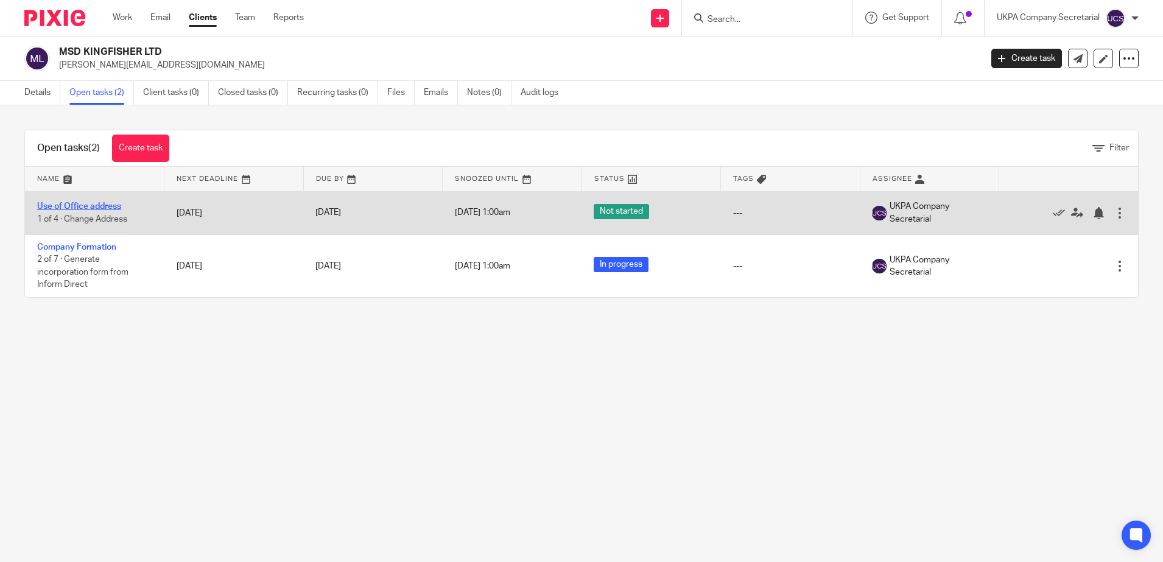
click at [88, 206] on link "Use of Office address" at bounding box center [79, 206] width 84 height 9
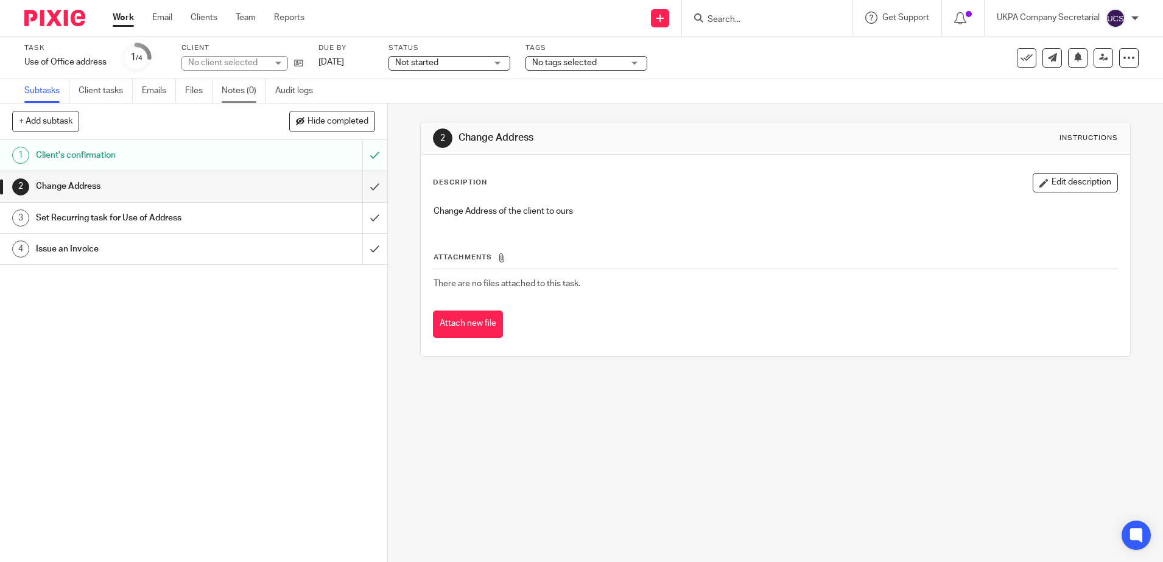
click at [246, 92] on link "Notes (0)" at bounding box center [244, 91] width 44 height 24
click at [242, 90] on link "Notes (0)" at bounding box center [244, 91] width 44 height 24
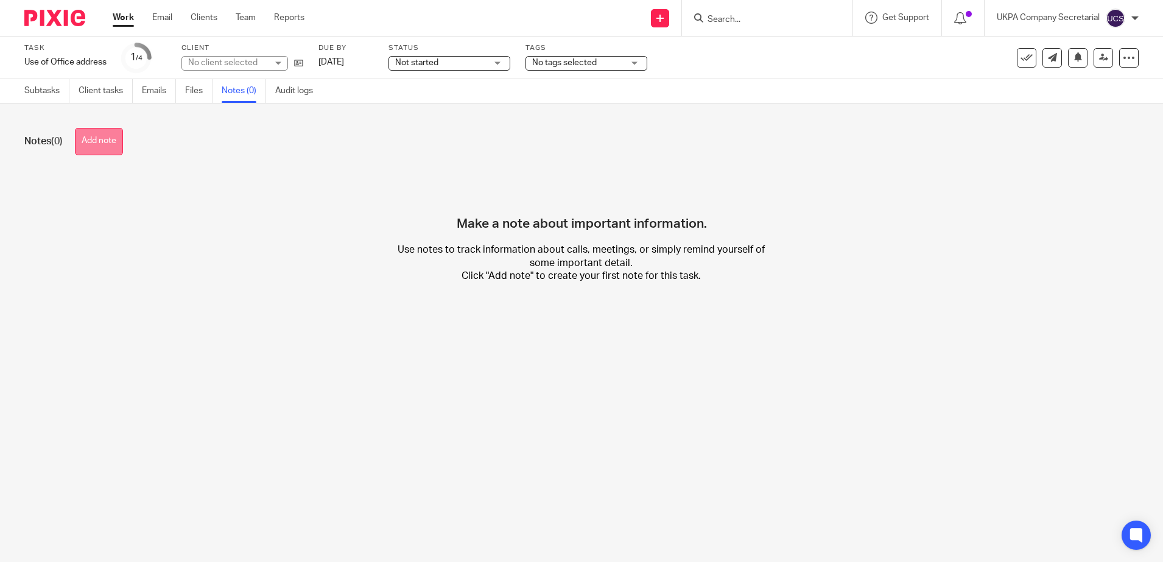
click at [98, 147] on button "Add note" at bounding box center [99, 141] width 48 height 27
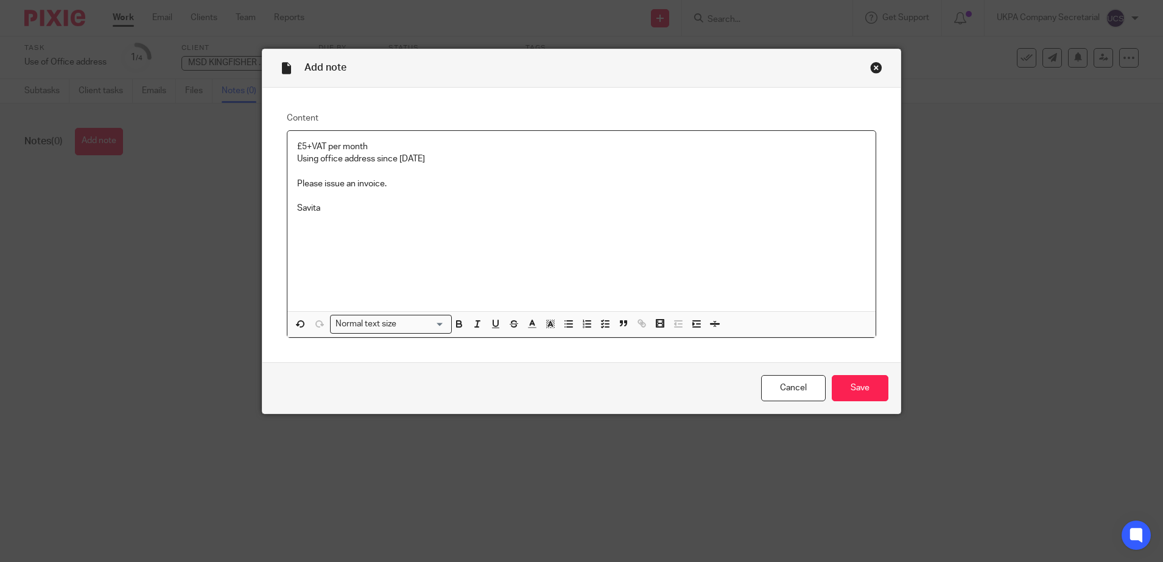
click at [384, 149] on p "£5+VAT per month" at bounding box center [581, 147] width 569 height 12
click at [859, 392] on input "Save" at bounding box center [860, 388] width 57 height 26
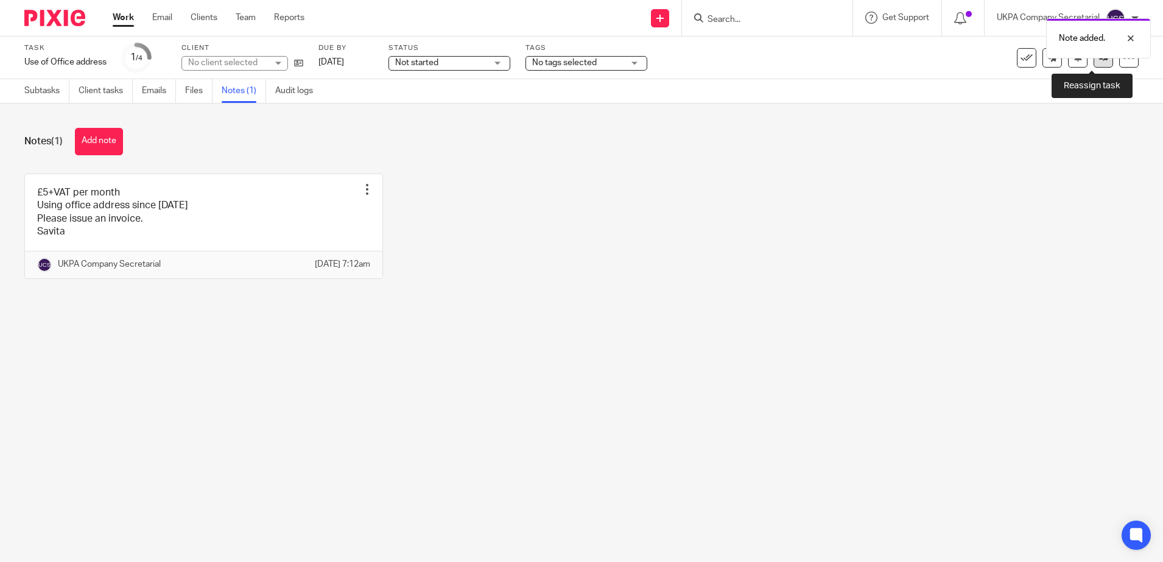
click at [1093, 62] on link at bounding box center [1102, 57] width 19 height 19
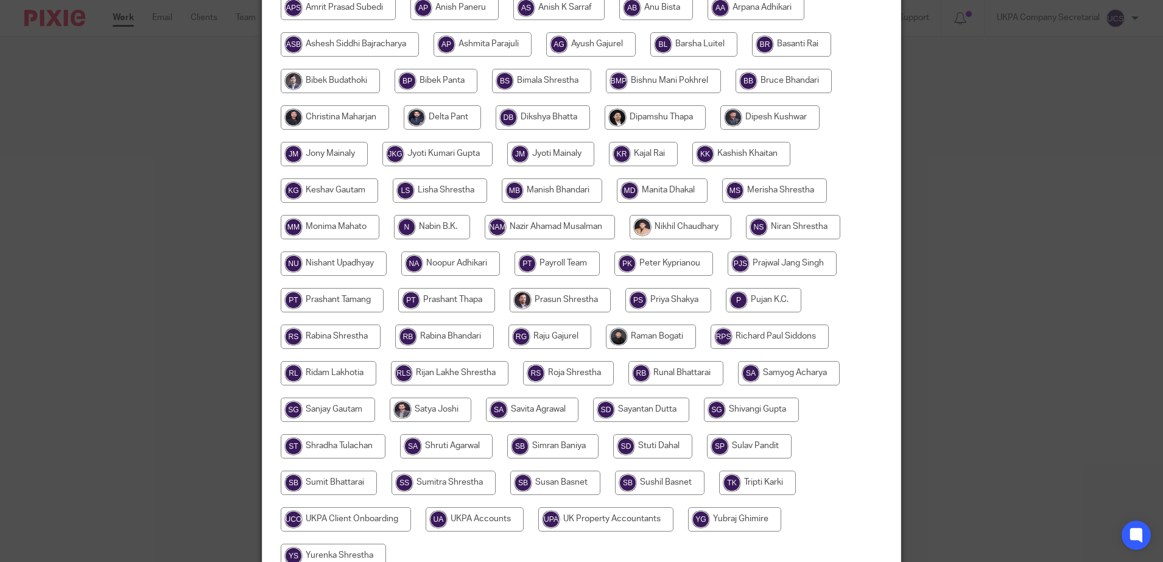
scroll to position [381, 0]
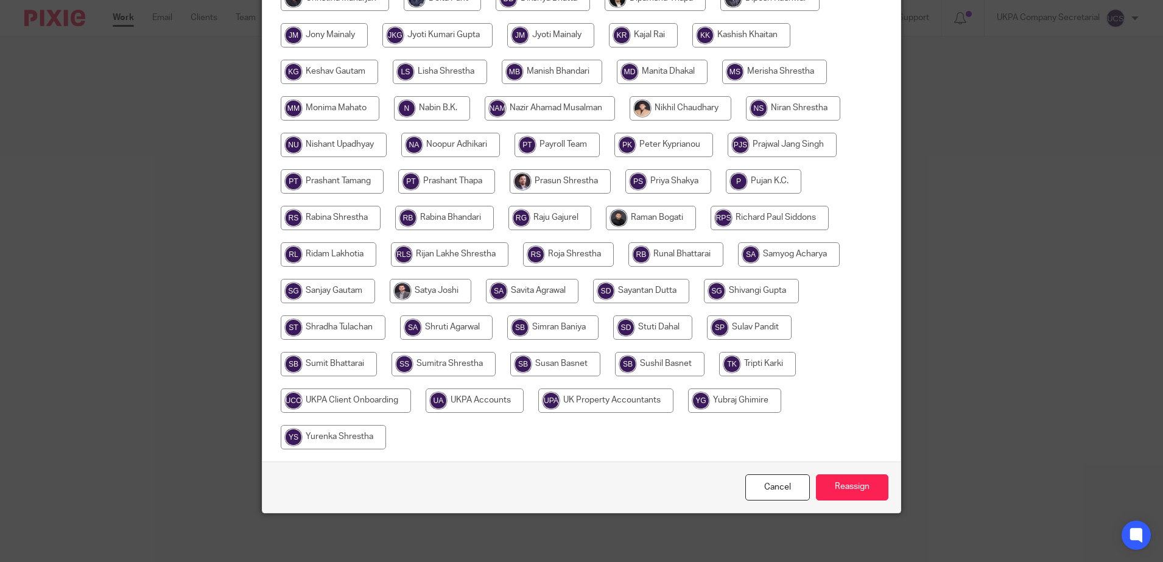
click at [449, 395] on input "radio" at bounding box center [475, 400] width 98 height 24
radio input "true"
click at [838, 494] on input "Reassign" at bounding box center [852, 487] width 72 height 26
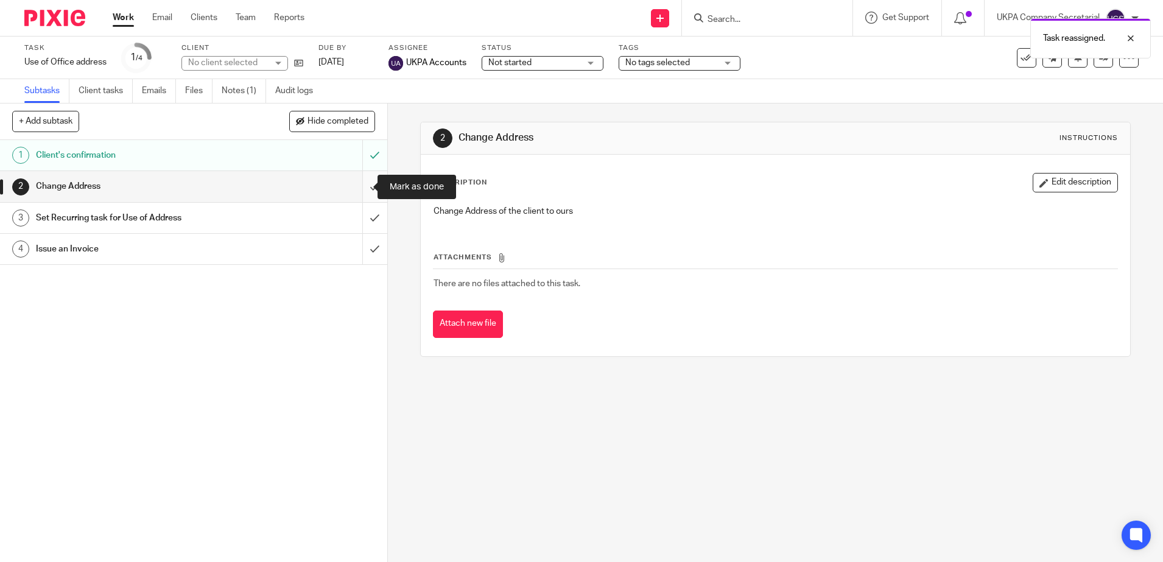
click at [359, 188] on input "submit" at bounding box center [193, 186] width 387 height 30
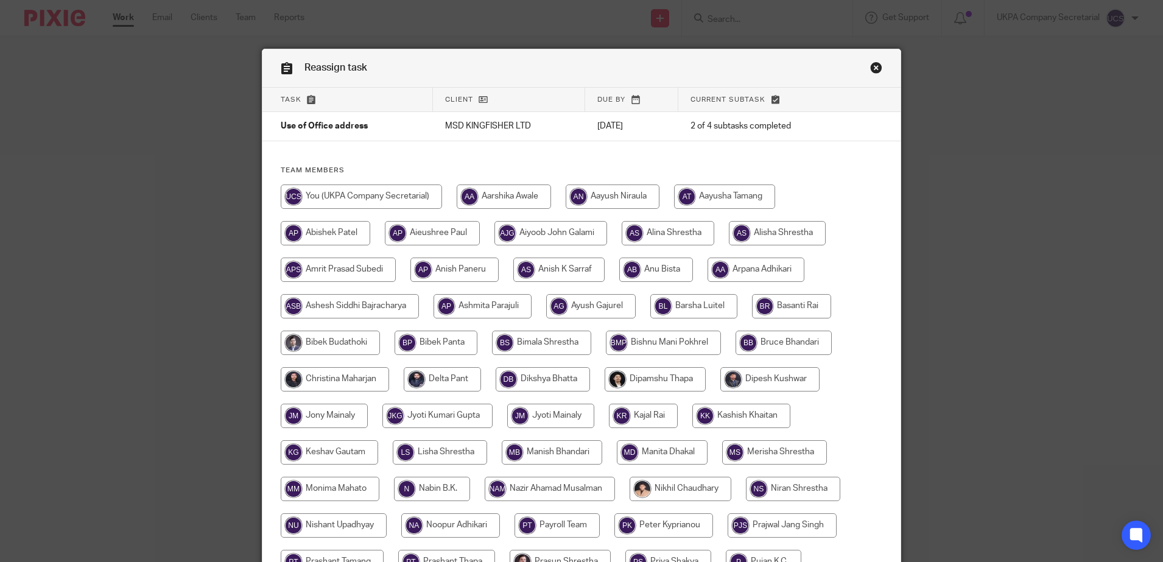
click at [872, 69] on link "Close this dialog window" at bounding box center [876, 69] width 12 height 16
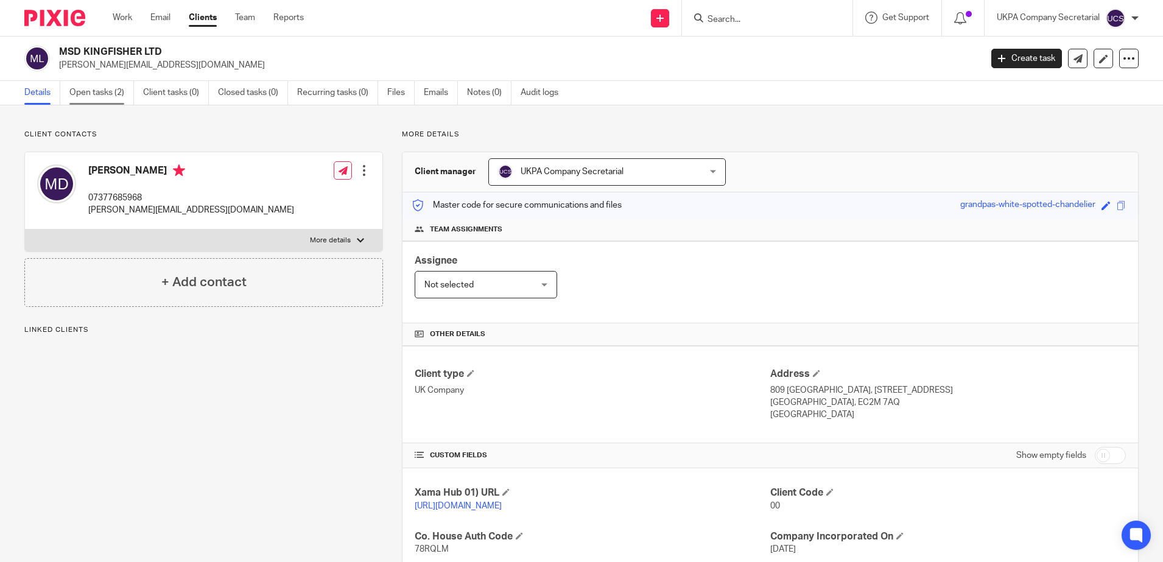
click at [84, 98] on link "Open tasks (2)" at bounding box center [101, 93] width 65 height 24
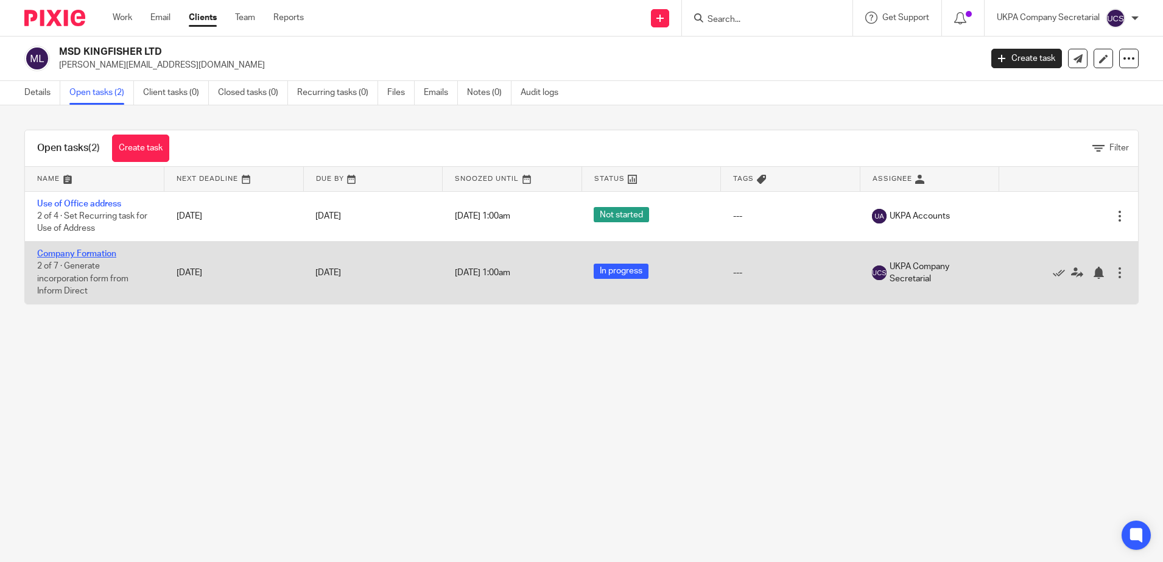
click at [88, 251] on link "Company Formation" at bounding box center [76, 254] width 79 height 9
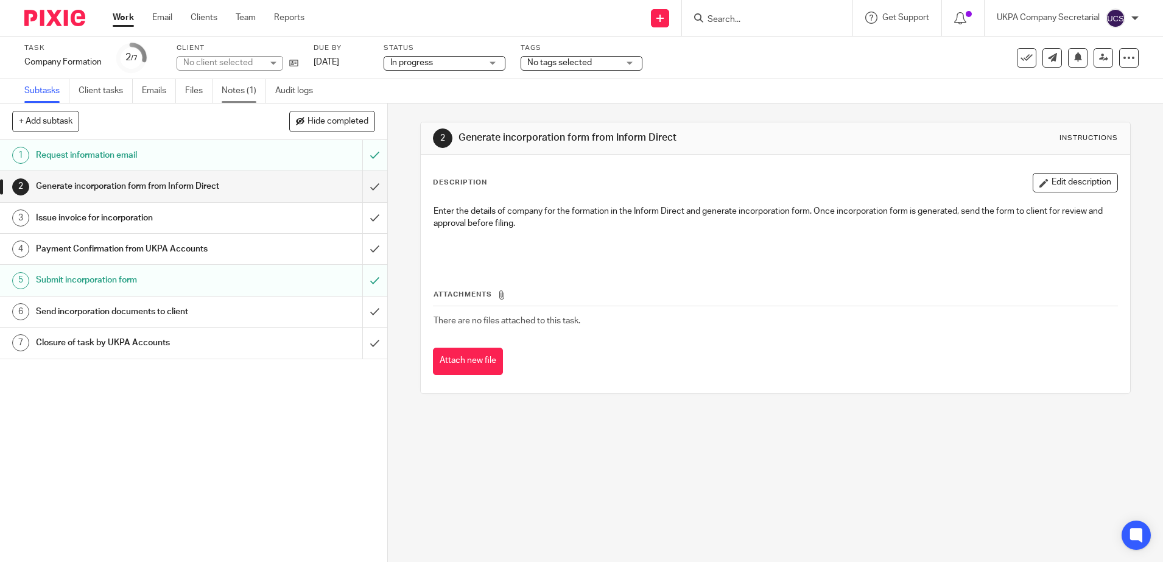
click at [234, 89] on link "Notes (1)" at bounding box center [244, 91] width 44 height 24
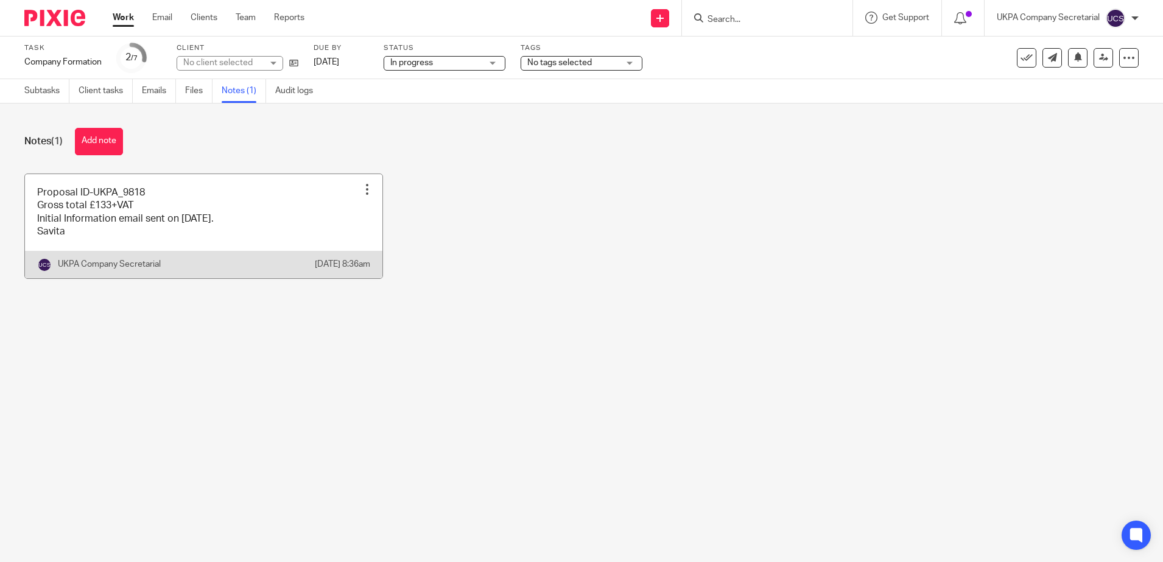
click at [364, 184] on div at bounding box center [367, 189] width 12 height 12
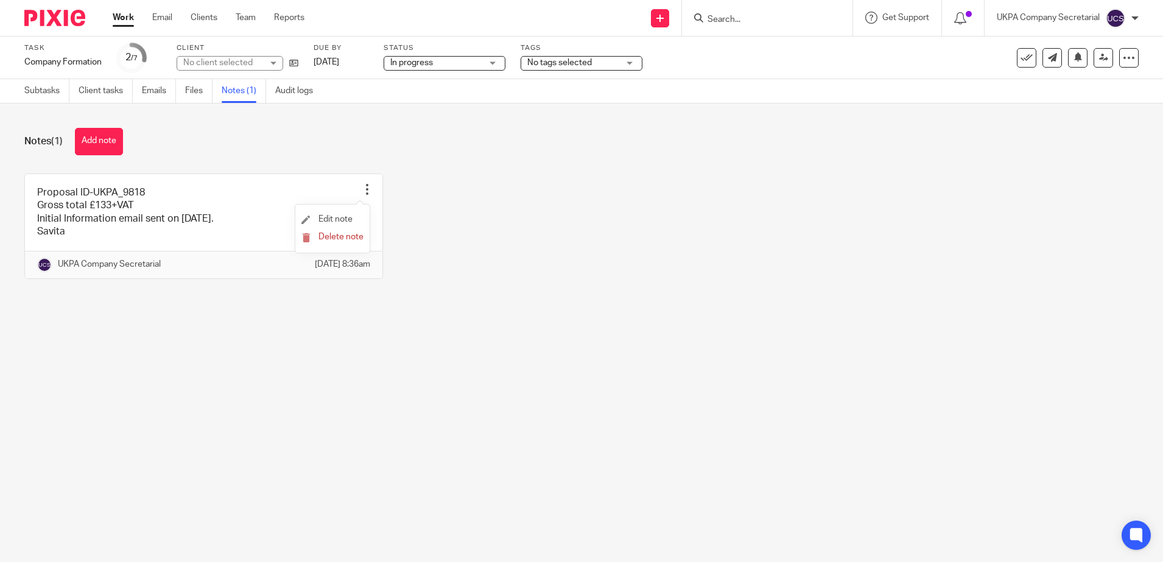
click at [357, 217] on li "Edit note" at bounding box center [332, 220] width 62 height 18
click at [329, 212] on li "Edit note" at bounding box center [332, 220] width 62 height 18
click at [324, 215] on span "Edit note" at bounding box center [335, 219] width 34 height 9
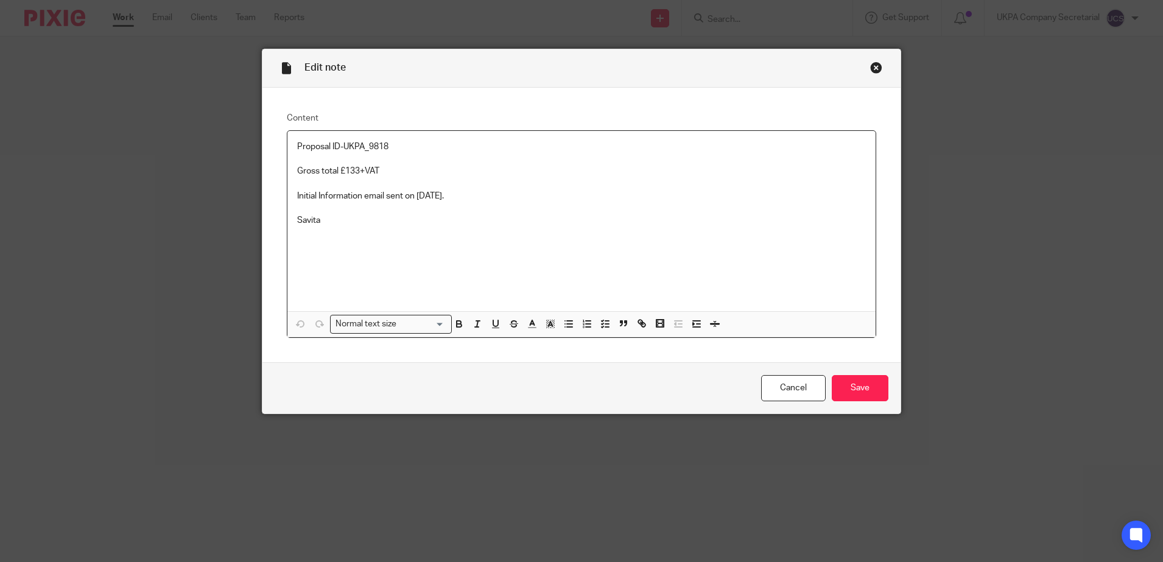
drag, startPoint x: 0, startPoint y: 0, endPoint x: 334, endPoint y: 184, distance: 381.2
click at [334, 184] on div "Proposal ID-UKPA_9818 Gross total £133+VAT Initial Information email sent on [D…" at bounding box center [581, 221] width 589 height 180
drag, startPoint x: 385, startPoint y: 183, endPoint x: 381, endPoint y: 173, distance: 11.4
click at [384, 180] on p "Company Incorporated." at bounding box center [581, 184] width 569 height 12
click at [381, 172] on p "Gross total £133+VAT" at bounding box center [581, 171] width 569 height 12
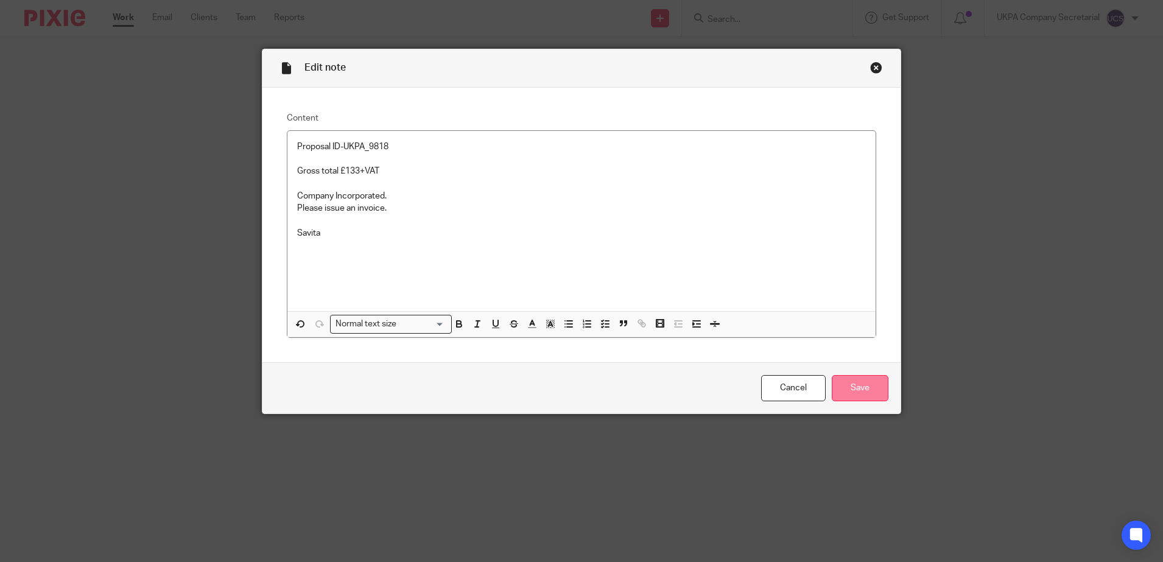
click at [854, 384] on input "Save" at bounding box center [860, 388] width 57 height 26
click at [870, 66] on div "Close this dialog window" at bounding box center [876, 67] width 12 height 12
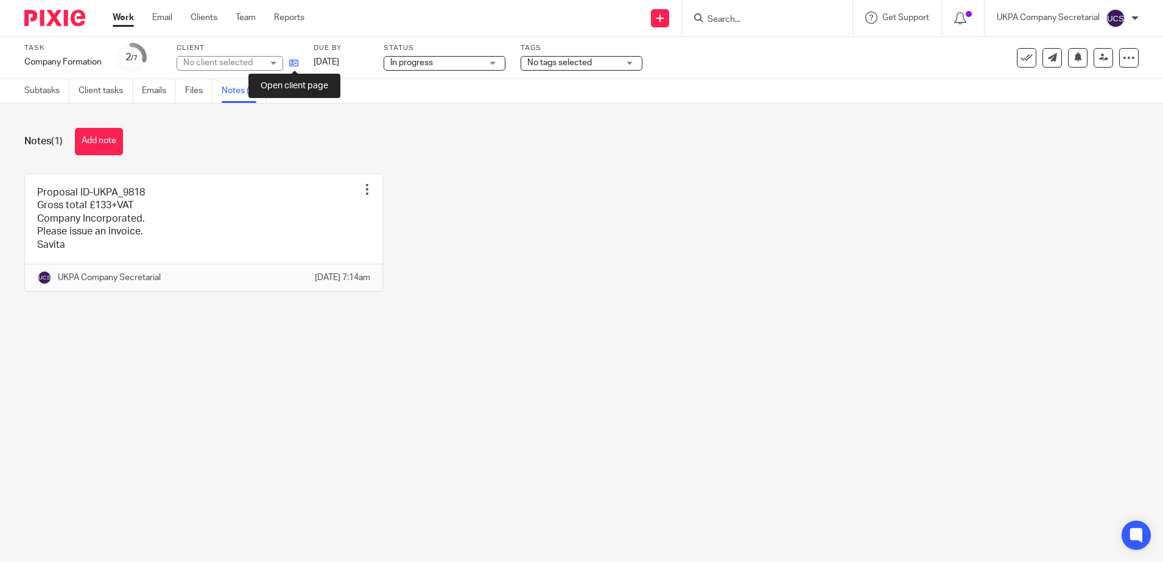
click at [290, 61] on icon at bounding box center [293, 62] width 9 height 9
click at [720, 10] on form at bounding box center [771, 17] width 130 height 15
click at [722, 16] on input "Search" at bounding box center [761, 20] width 110 height 11
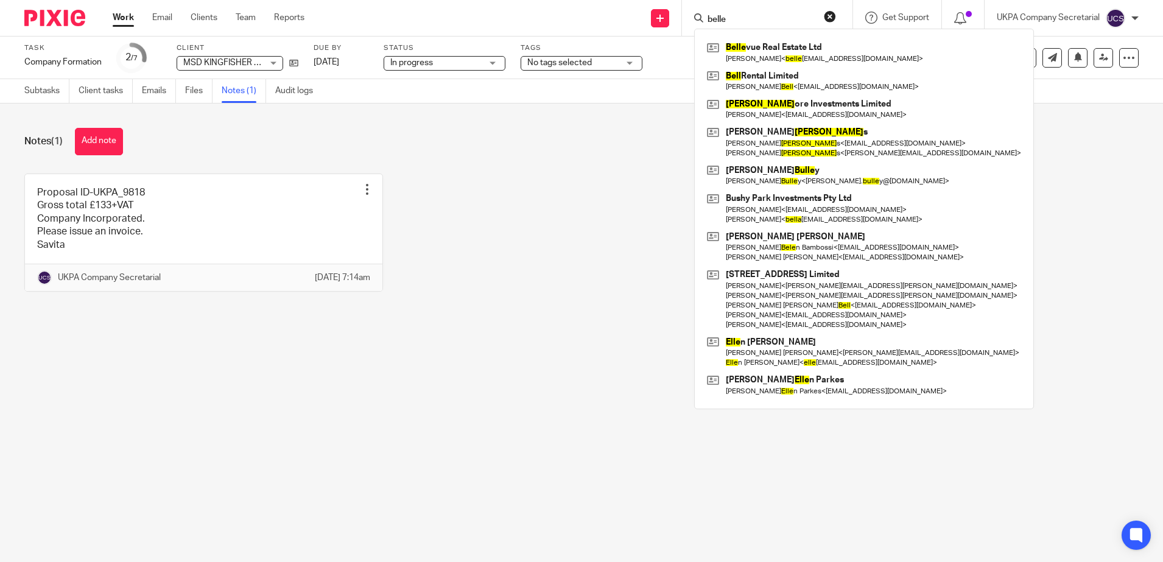
type input "belle"
click at [791, 37] on div "Belle vue Real Estate Ltd Alexander Merkel < belle vuelimited@gmail.com > Bell …" at bounding box center [864, 219] width 340 height 381
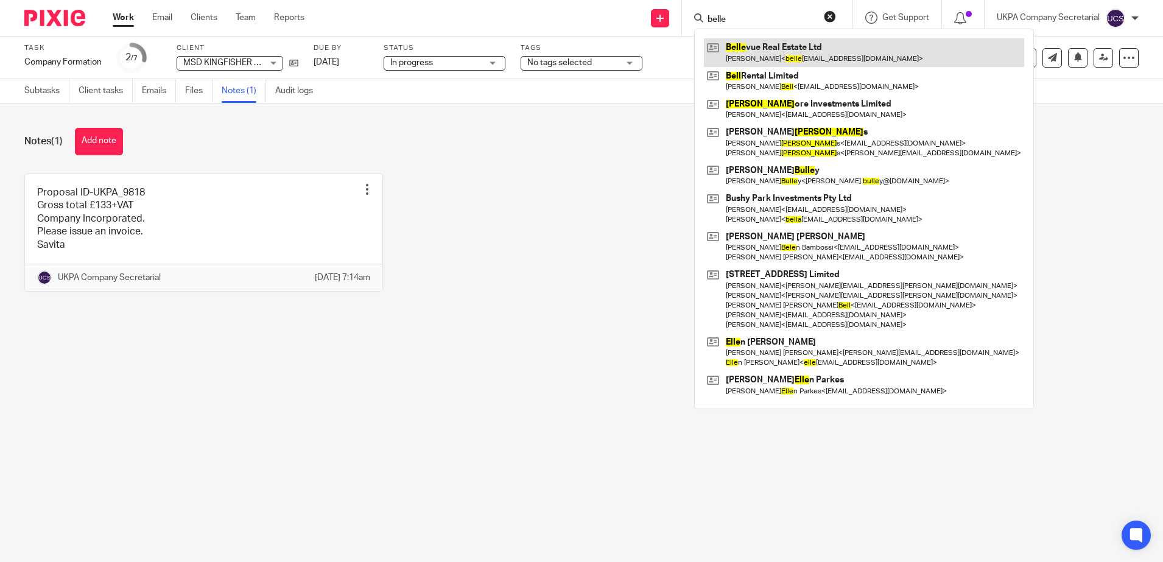
click at [793, 43] on link at bounding box center [864, 52] width 320 height 28
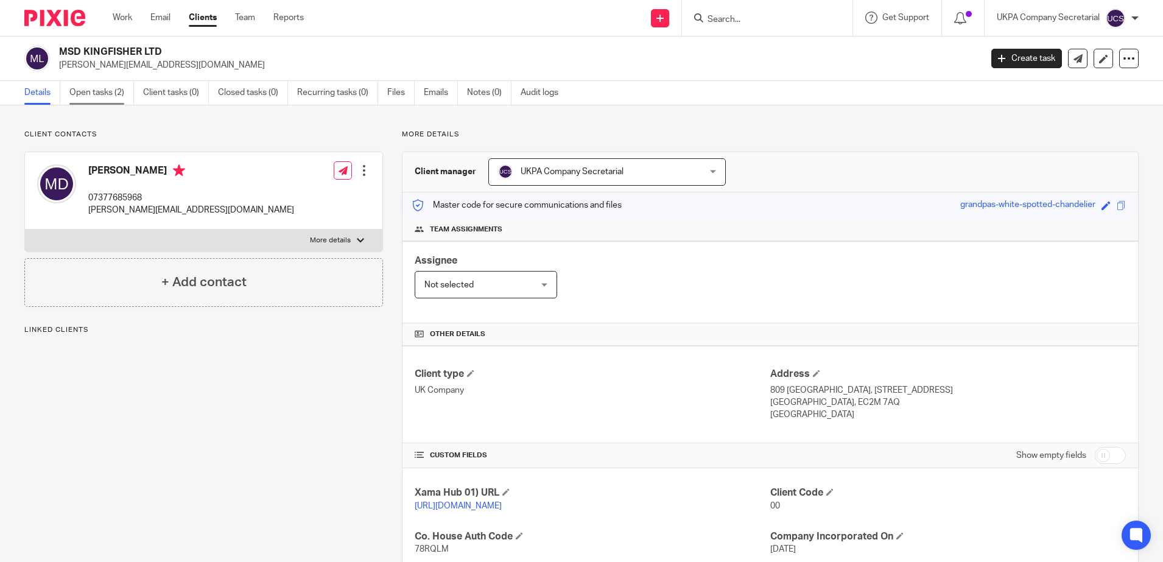
click at [101, 97] on link "Open tasks (2)" at bounding box center [101, 93] width 65 height 24
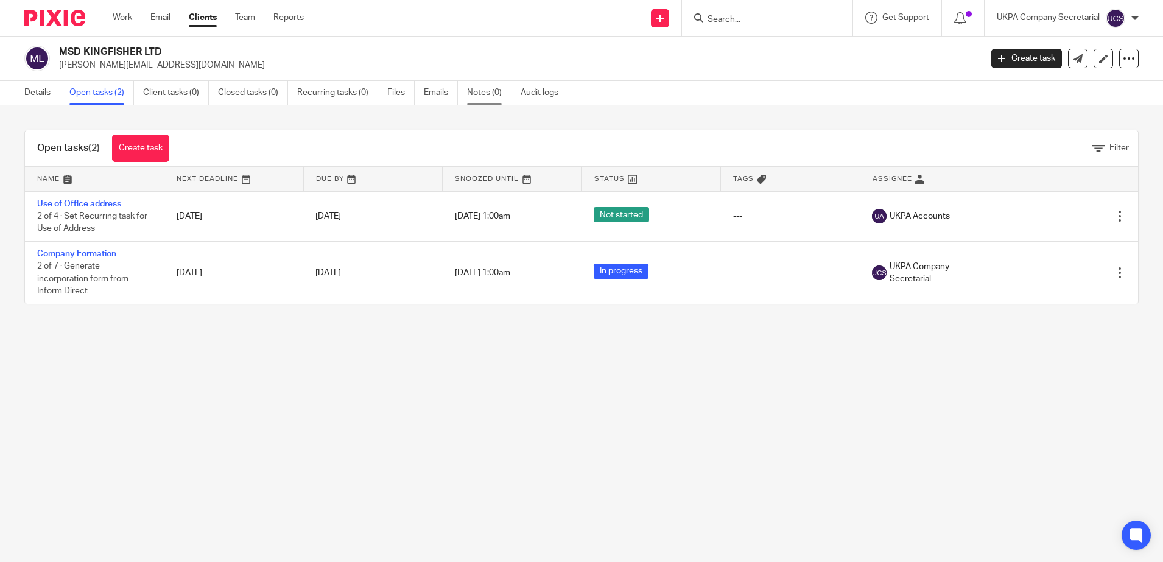
click at [489, 96] on link "Notes (0)" at bounding box center [489, 93] width 44 height 24
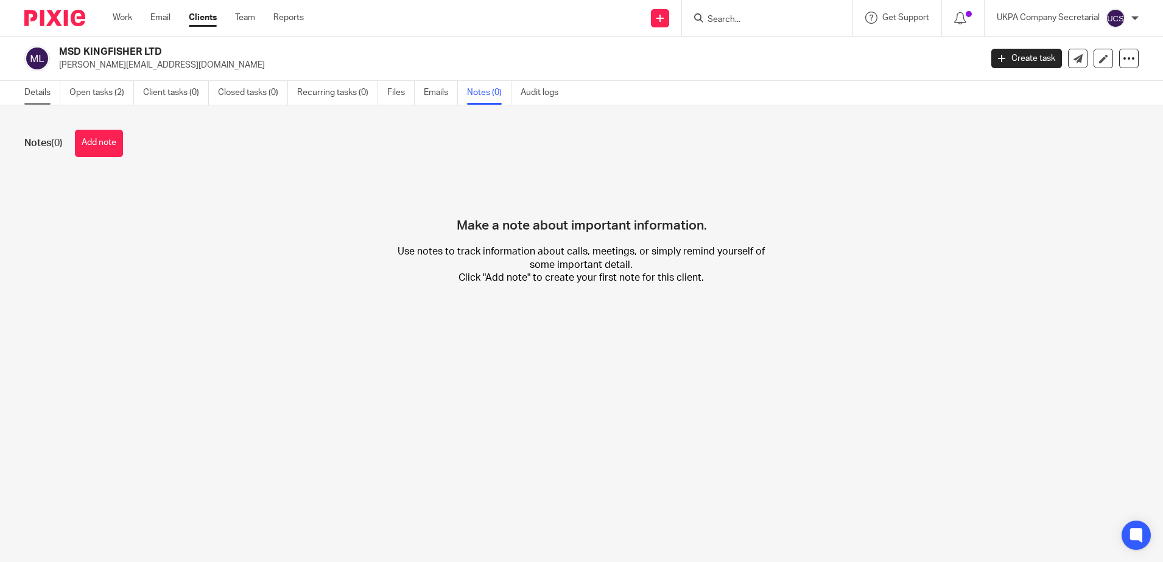
click at [50, 90] on link "Details" at bounding box center [42, 93] width 36 height 24
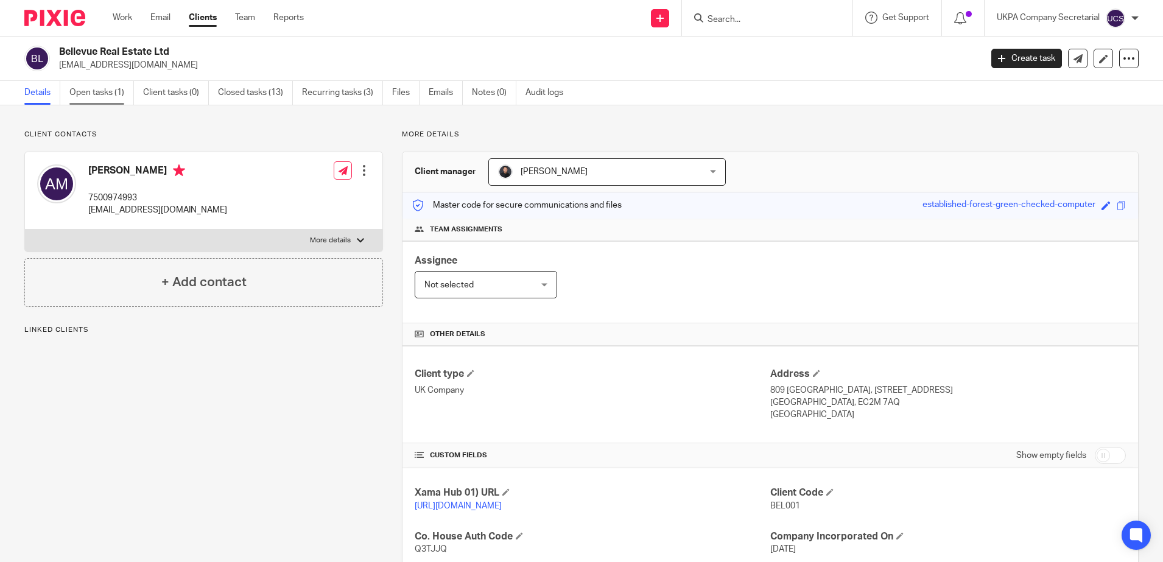
click at [119, 93] on link "Open tasks (1)" at bounding box center [101, 93] width 65 height 24
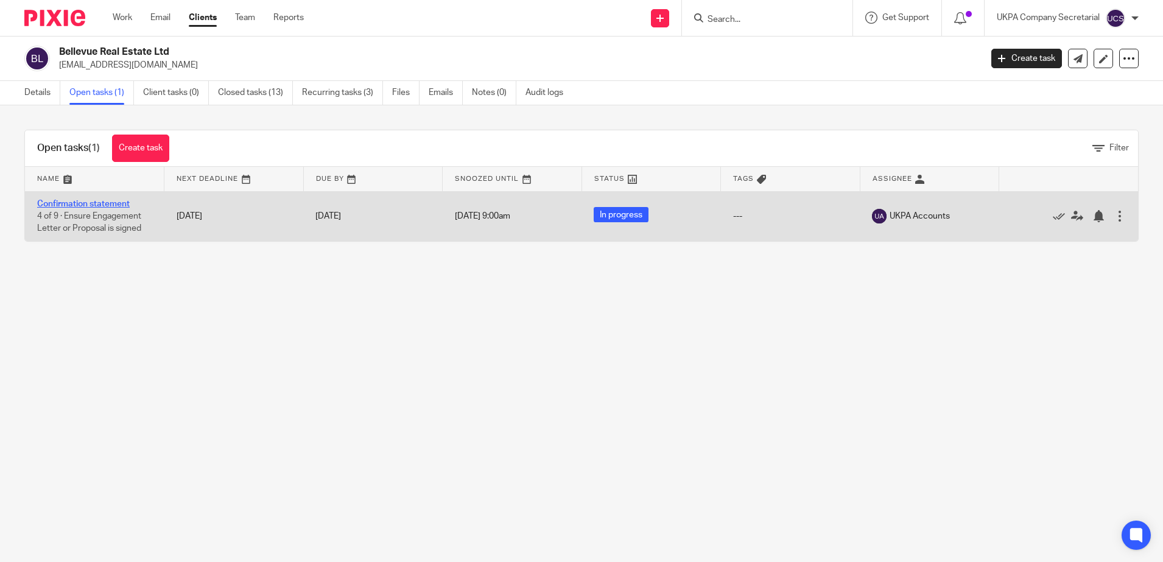
click at [96, 200] on link "Confirmation statement" at bounding box center [83, 204] width 93 height 9
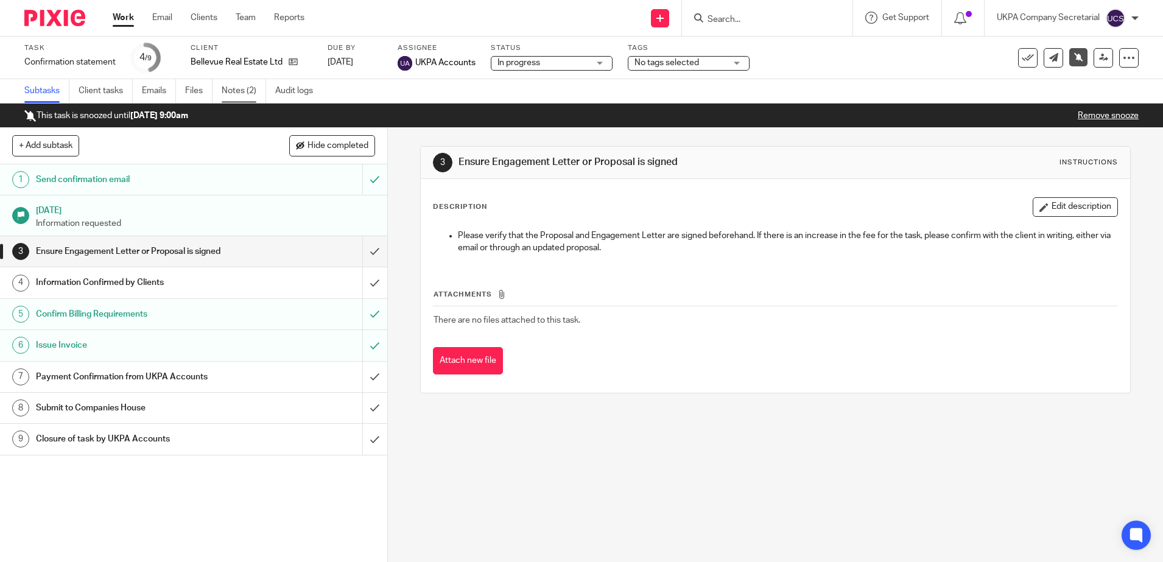
click at [233, 89] on link "Notes (2)" at bounding box center [244, 91] width 44 height 24
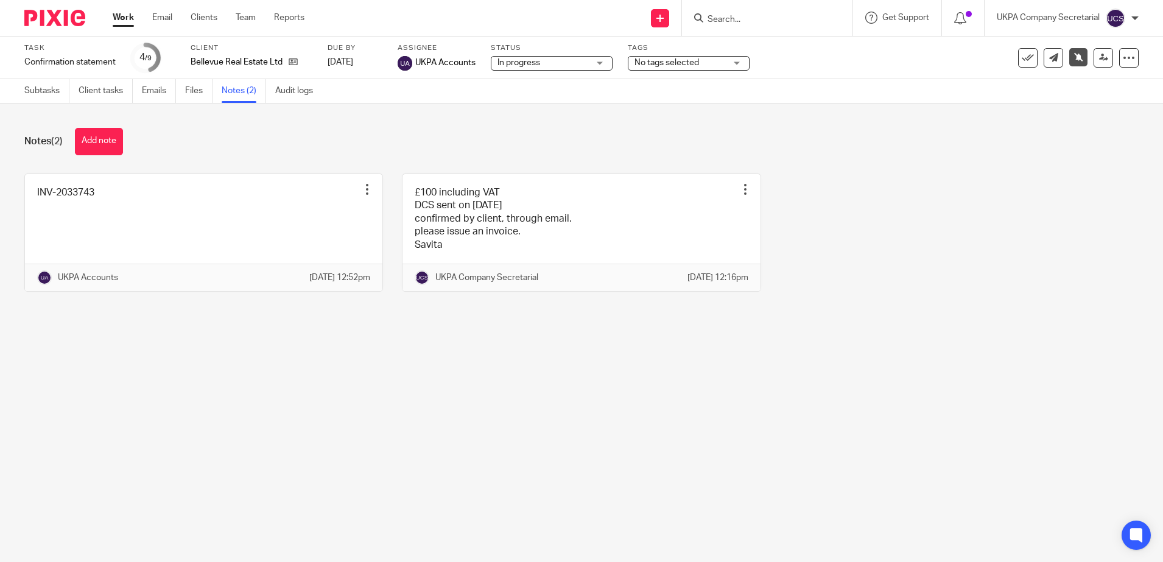
click at [723, 17] on input "Search" at bounding box center [761, 20] width 110 height 11
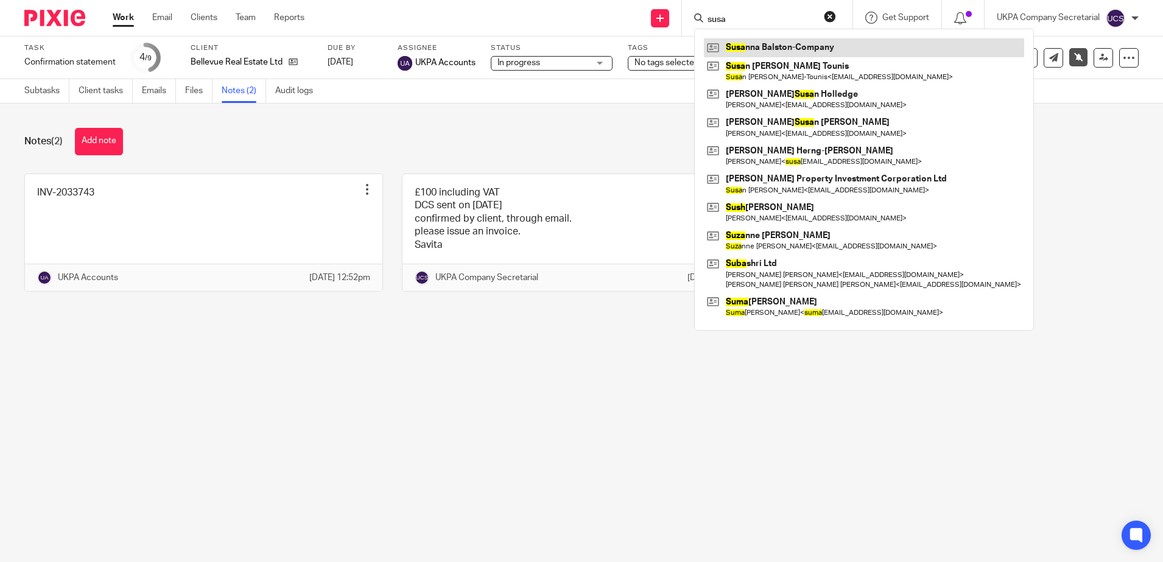
type input "susa"
click at [762, 41] on link at bounding box center [864, 47] width 320 height 18
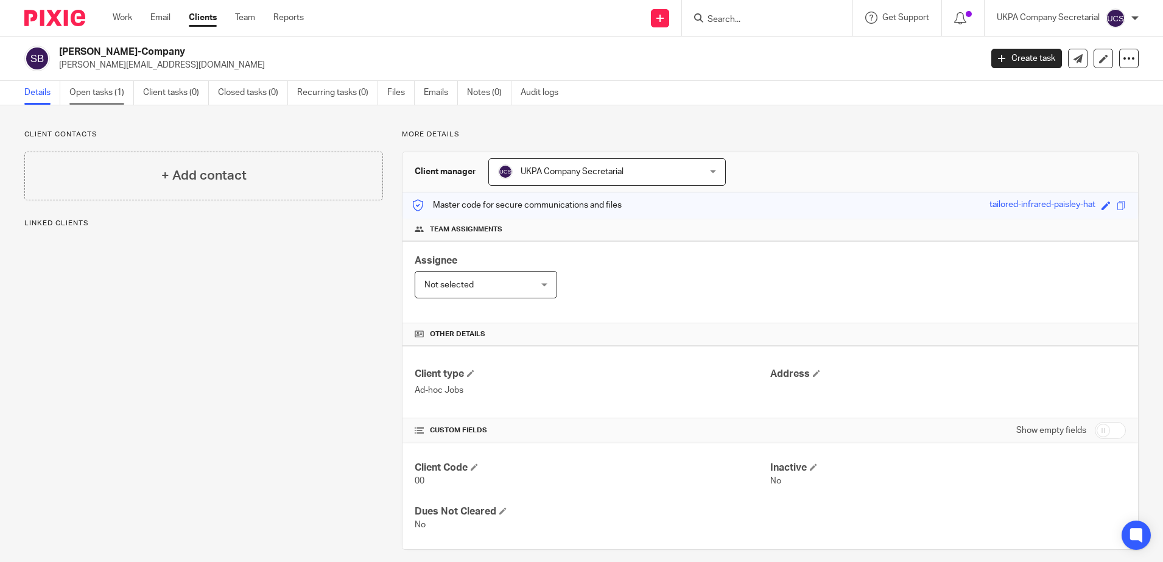
click at [115, 94] on link "Open tasks (1)" at bounding box center [101, 93] width 65 height 24
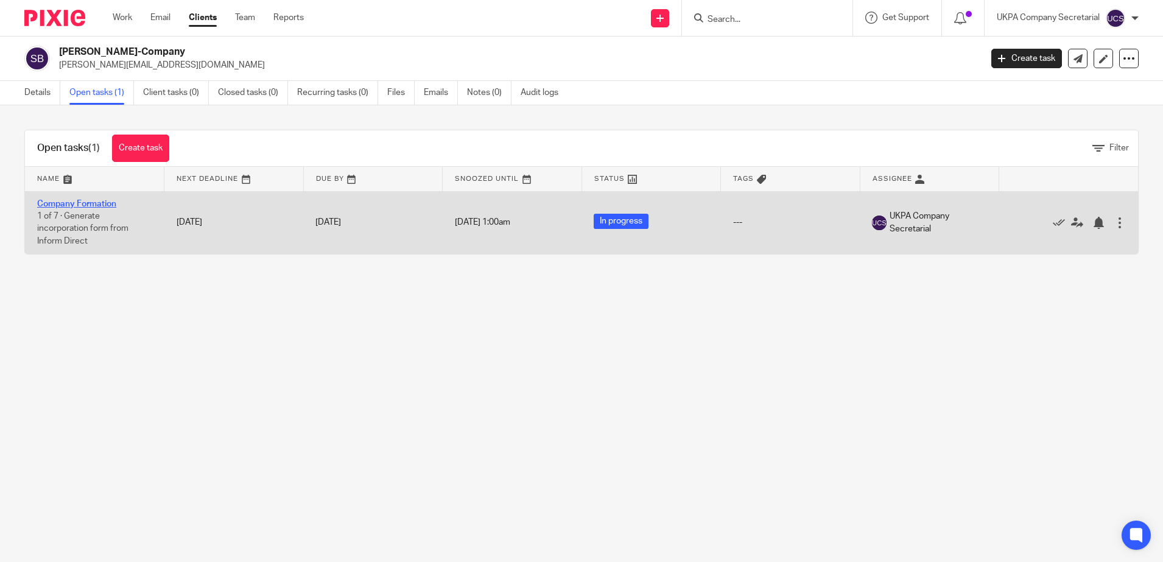
click at [71, 203] on link "Company Formation" at bounding box center [76, 204] width 79 height 9
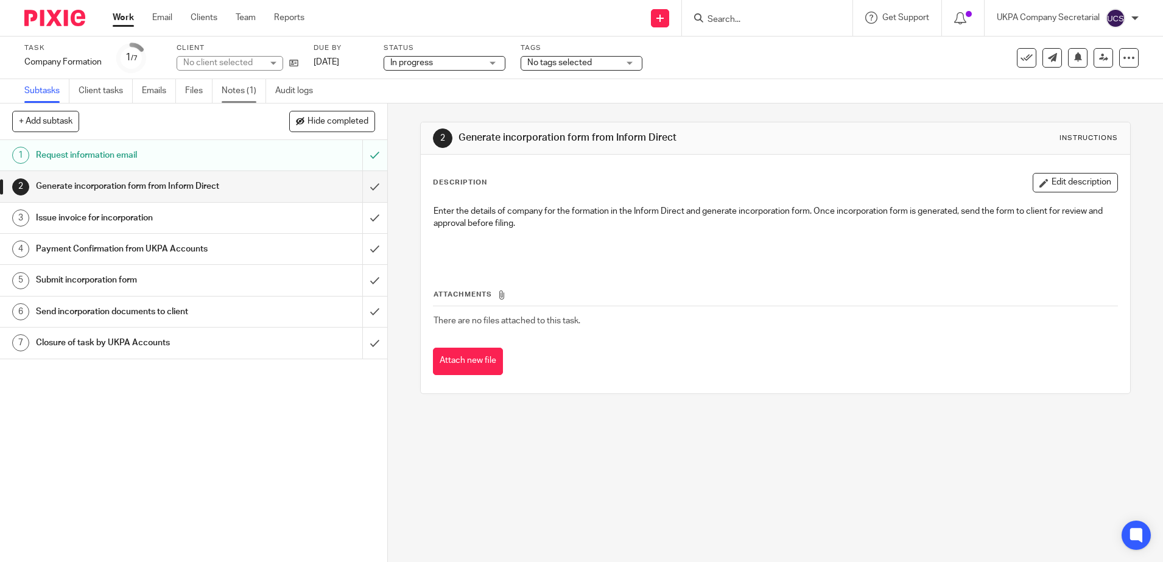
click at [239, 88] on link "Notes (1)" at bounding box center [244, 91] width 44 height 24
click at [712, 21] on input "Search" at bounding box center [761, 20] width 110 height 11
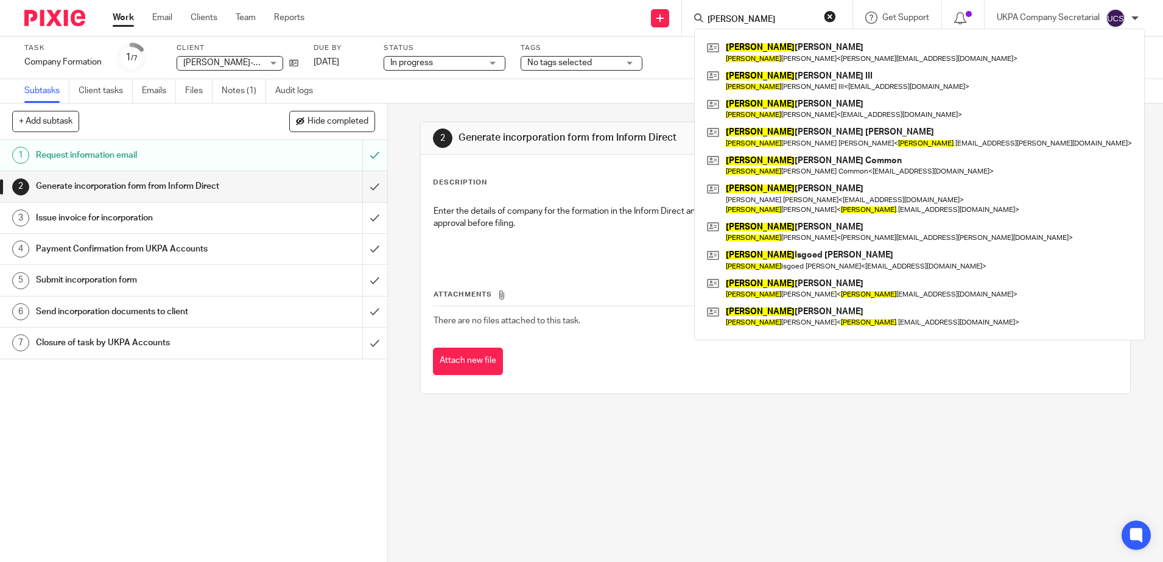
click at [765, 26] on div "james James Dickson James Dickson < jamiedickson@btinternet.com > James Wofford…" at bounding box center [767, 18] width 170 height 36
drag, startPoint x: 759, startPoint y: 10, endPoint x: 759, endPoint y: 19, distance: 9.7
click at [758, 15] on form "james" at bounding box center [771, 17] width 130 height 15
click at [759, 19] on input "james" at bounding box center [761, 20] width 110 height 11
type input "james &"
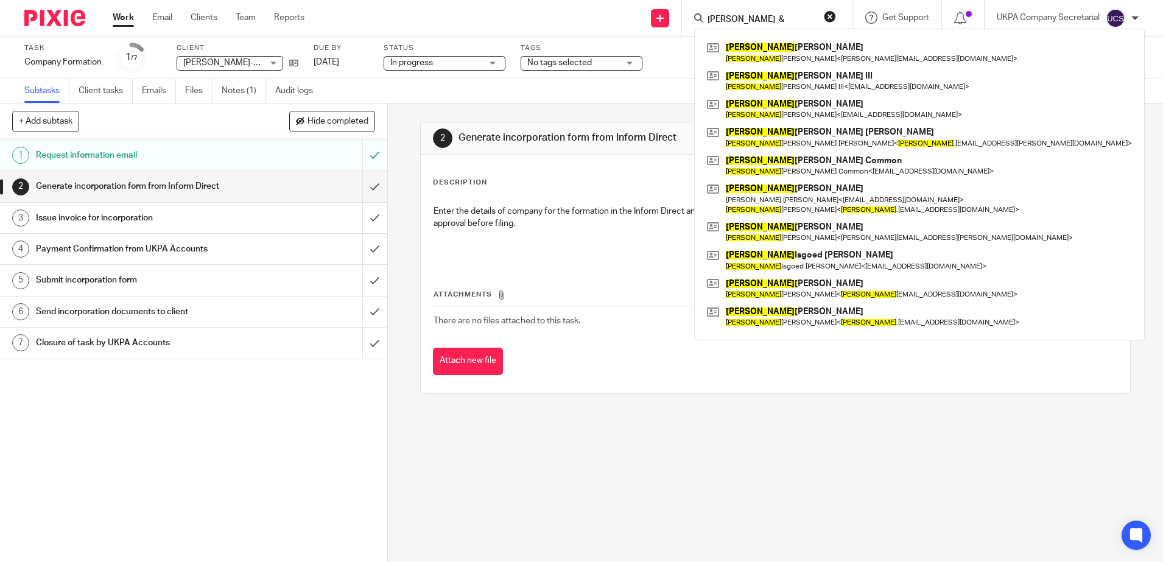
click button "submit" at bounding box center [0, 0] width 0 height 0
drag, startPoint x: 672, startPoint y: 544, endPoint x: 668, endPoint y: 516, distance: 28.2
click at [672, 537] on div "2 Generate incorporation form from Inform Direct Instructions Description Edit …" at bounding box center [775, 332] width 775 height 458
